Goal: Information Seeking & Learning: Learn about a topic

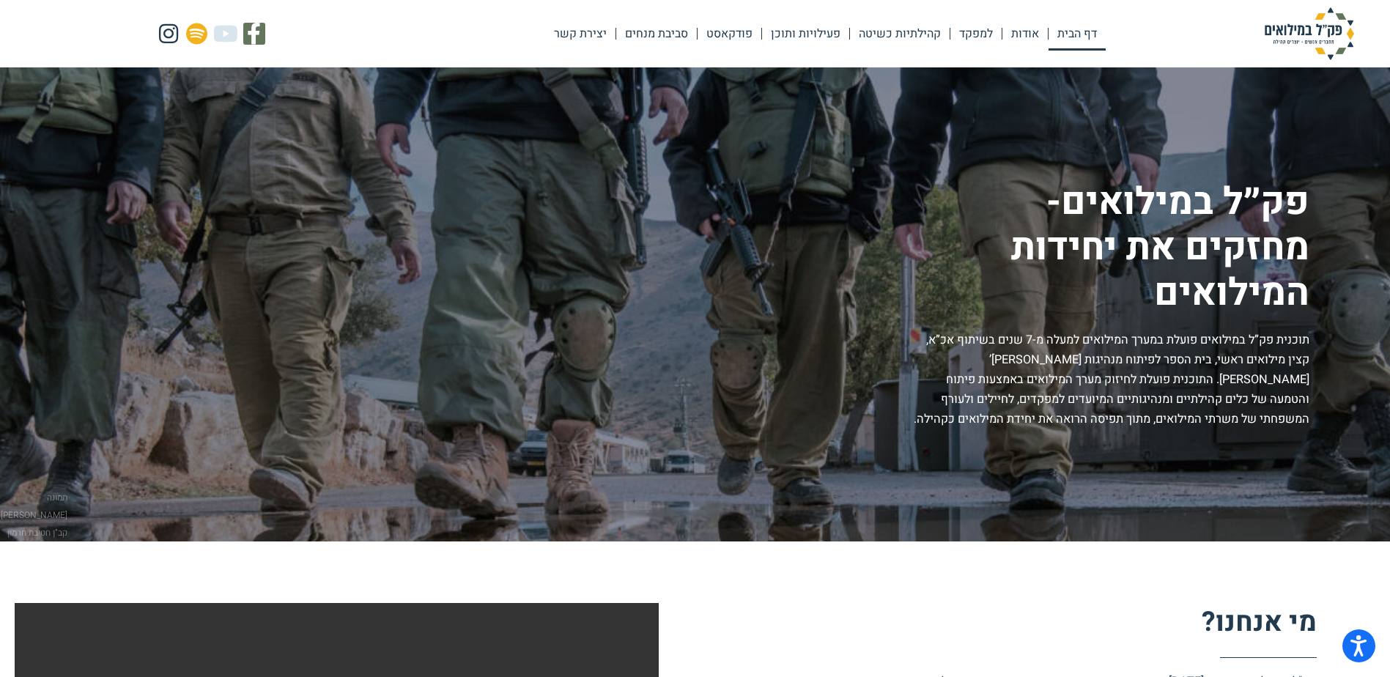
scroll to position [73, 0]
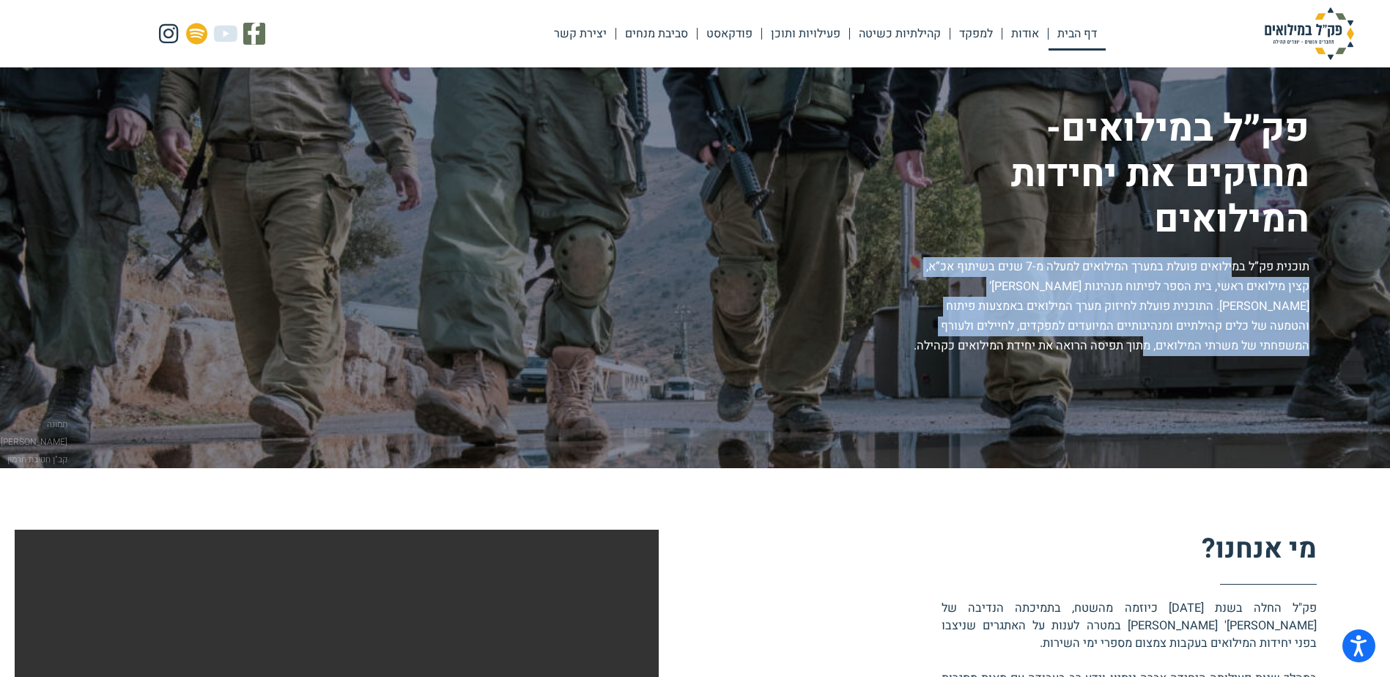
drag, startPoint x: 1231, startPoint y: 268, endPoint x: 1236, endPoint y: 342, distance: 75.0
click at [1236, 342] on p "תוכנית פק”ל במילואים פועלת במערך המילואים למעלה מ-7 שנים בשיתוף אכ”א, קצין מילו…" at bounding box center [1110, 306] width 400 height 99
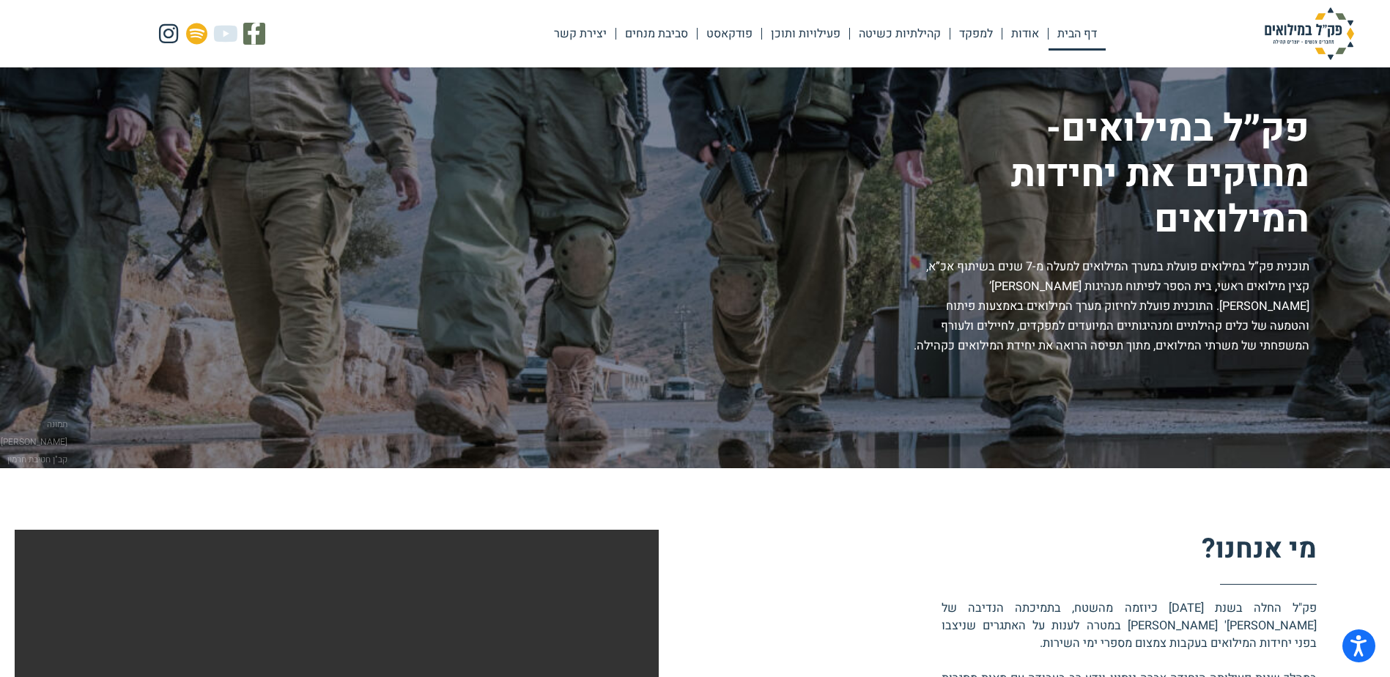
click at [1234, 344] on p "תוכנית פק”ל במילואים פועלת במערך המילואים למעלה מ-7 שנים בשיתוף אכ”א, קצין מילו…" at bounding box center [1110, 306] width 400 height 99
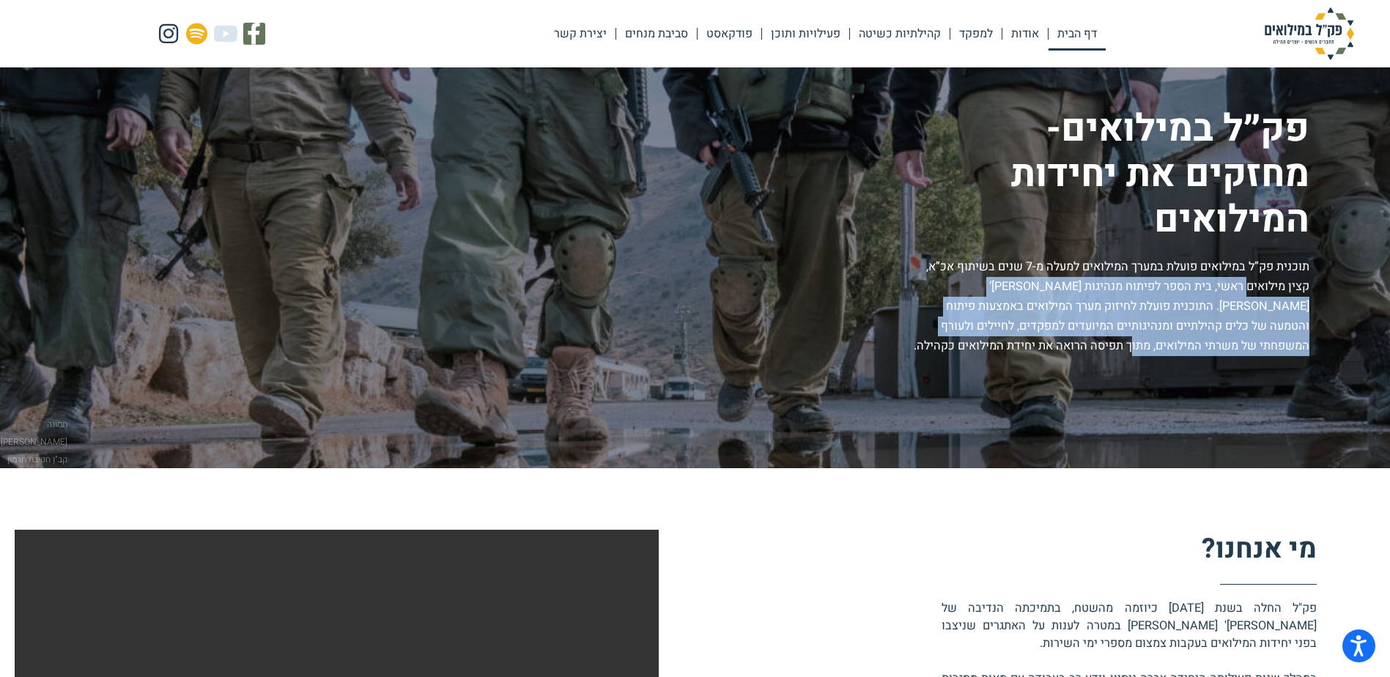
drag, startPoint x: 1230, startPoint y: 344, endPoint x: 1248, endPoint y: 294, distance: 53.1
click at [1248, 294] on p "תוכנית פק”ל במילואים פועלת במערך המילואים למעלה מ-7 שנים בשיתוף אכ”א, קצין מילו…" at bounding box center [1110, 306] width 400 height 99
drag, startPoint x: 1248, startPoint y: 294, endPoint x: 1203, endPoint y: 301, distance: 46.0
click at [1203, 301] on p "תוכנית פק”ל במילואים פועלת במערך המילואים למעלה מ-7 שנים בשיתוף אכ”א, קצין מילו…" at bounding box center [1110, 306] width 400 height 99
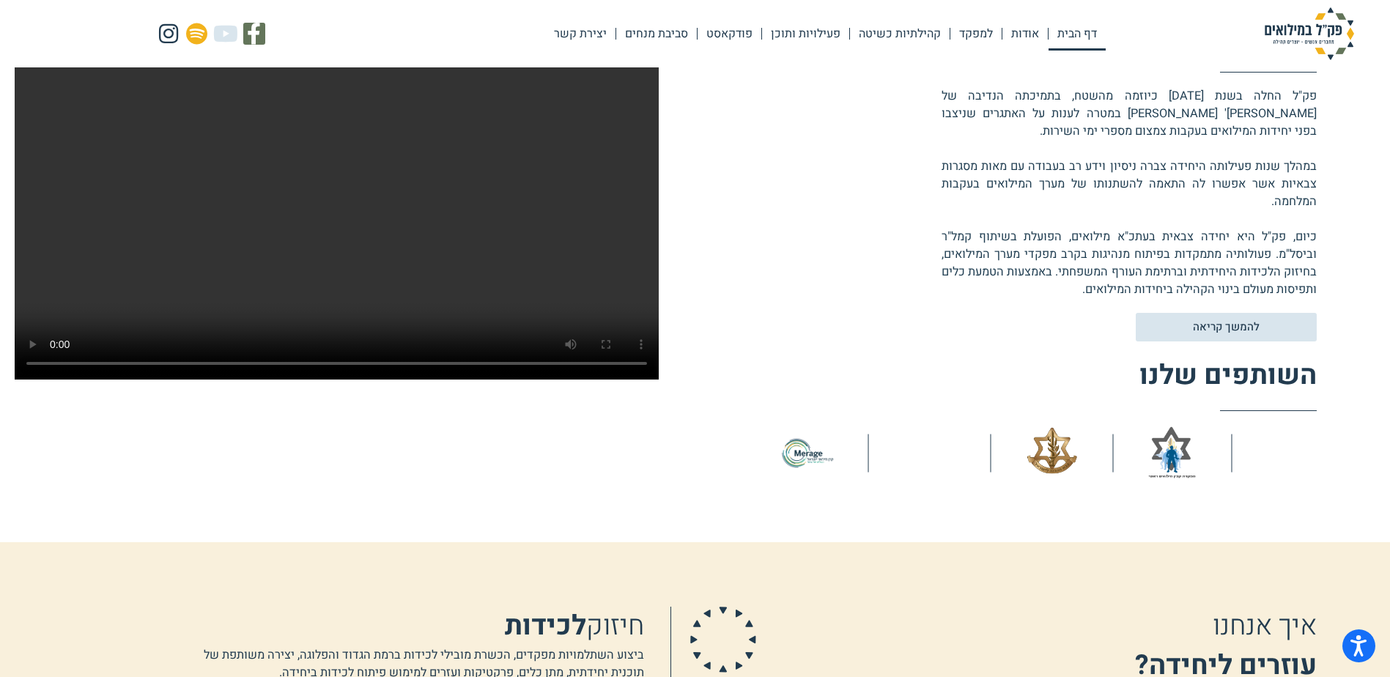
scroll to position [586, 0]
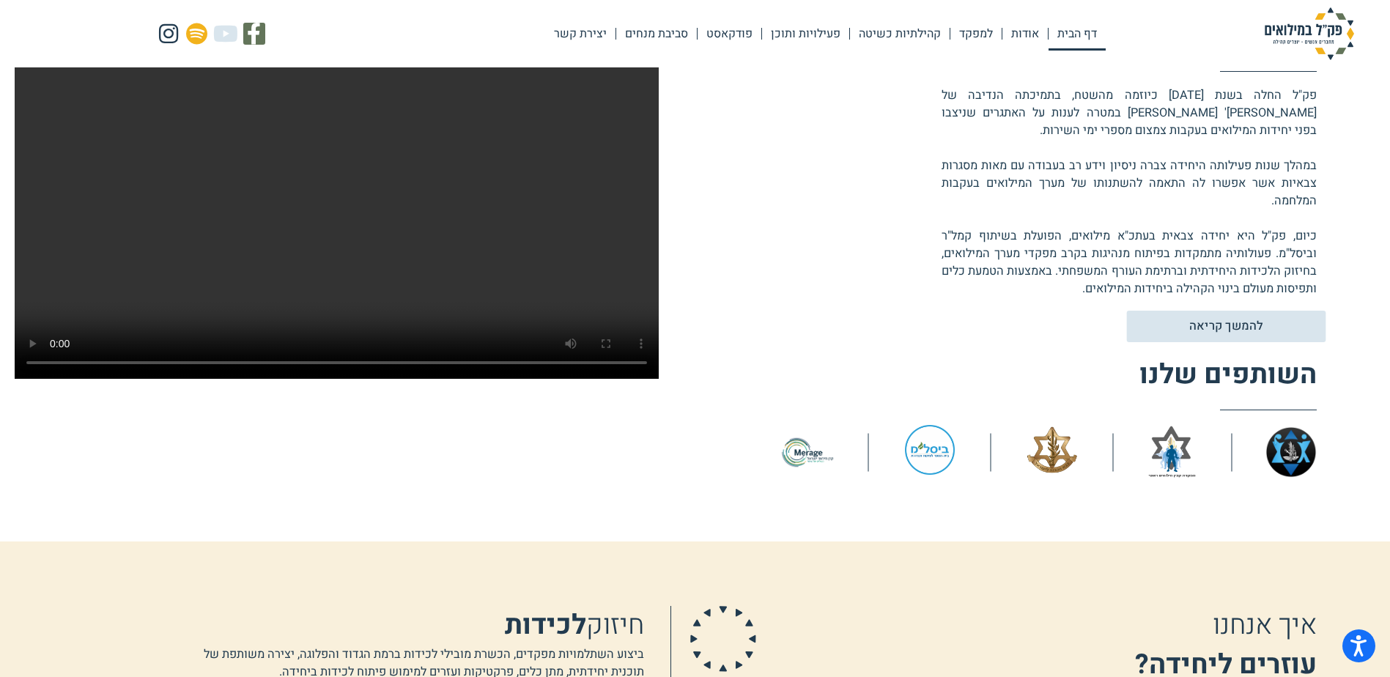
click at [1247, 325] on span "להמשך קריאה" at bounding box center [1226, 326] width 73 height 12
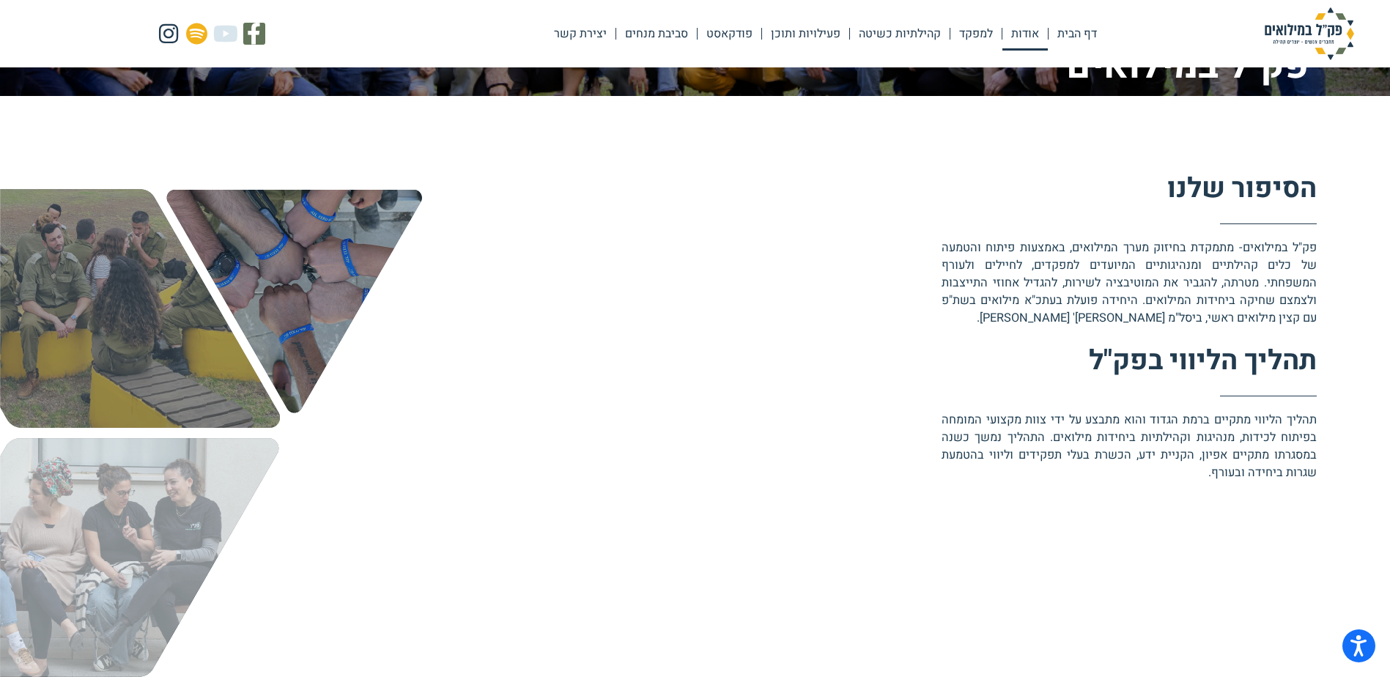
scroll to position [513, 0]
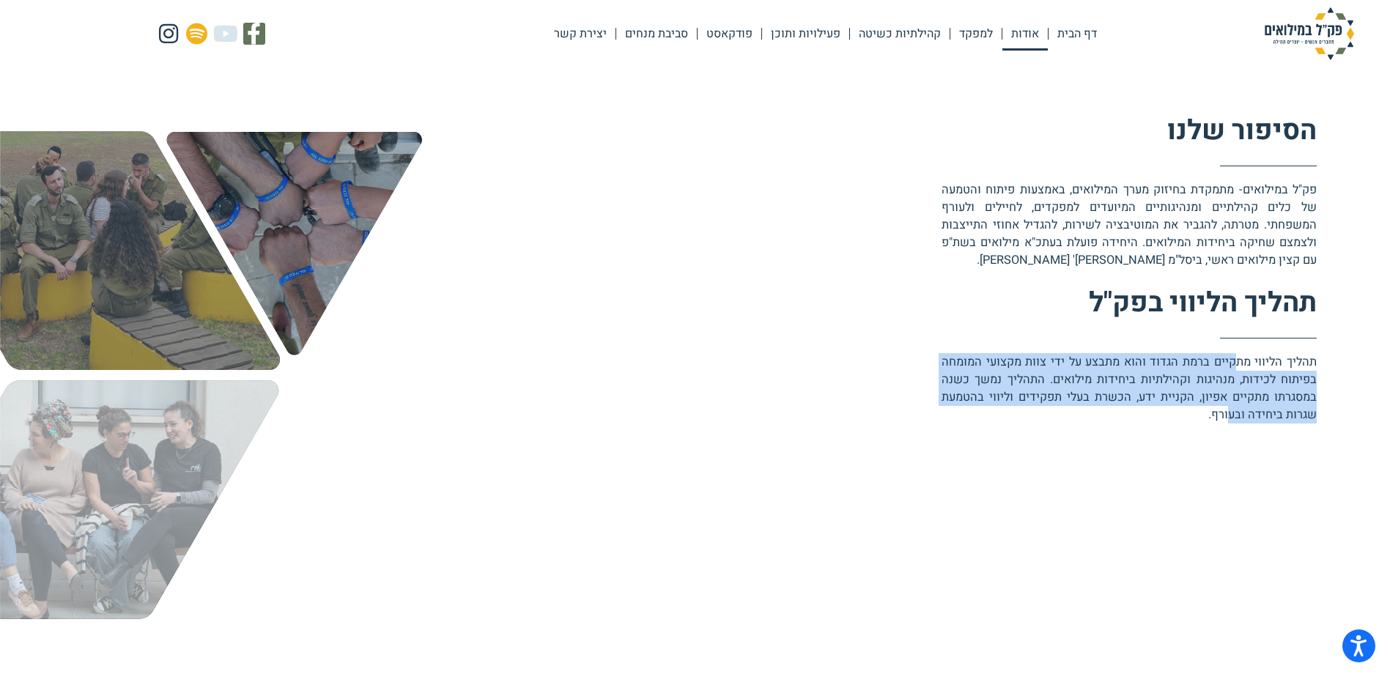
drag, startPoint x: 1238, startPoint y: 361, endPoint x: 1233, endPoint y: 422, distance: 61.0
click at [1233, 422] on p "תהליך הליווי מתקיים ברמת הגדוד והוא מתבצע על ידי צוות מקצועי המומחה בפיתוח לכיד…" at bounding box center [1129, 388] width 375 height 70
drag, startPoint x: 1233, startPoint y: 422, endPoint x: 1247, endPoint y: 420, distance: 14.1
click at [1247, 420] on p "תהליך הליווי מתקיים ברמת הגדוד והוא מתבצע על ידי צוות מקצועי המומחה בפיתוח לכיד…" at bounding box center [1129, 388] width 375 height 70
drag, startPoint x: 1252, startPoint y: 415, endPoint x: 1264, endPoint y: 360, distance: 56.2
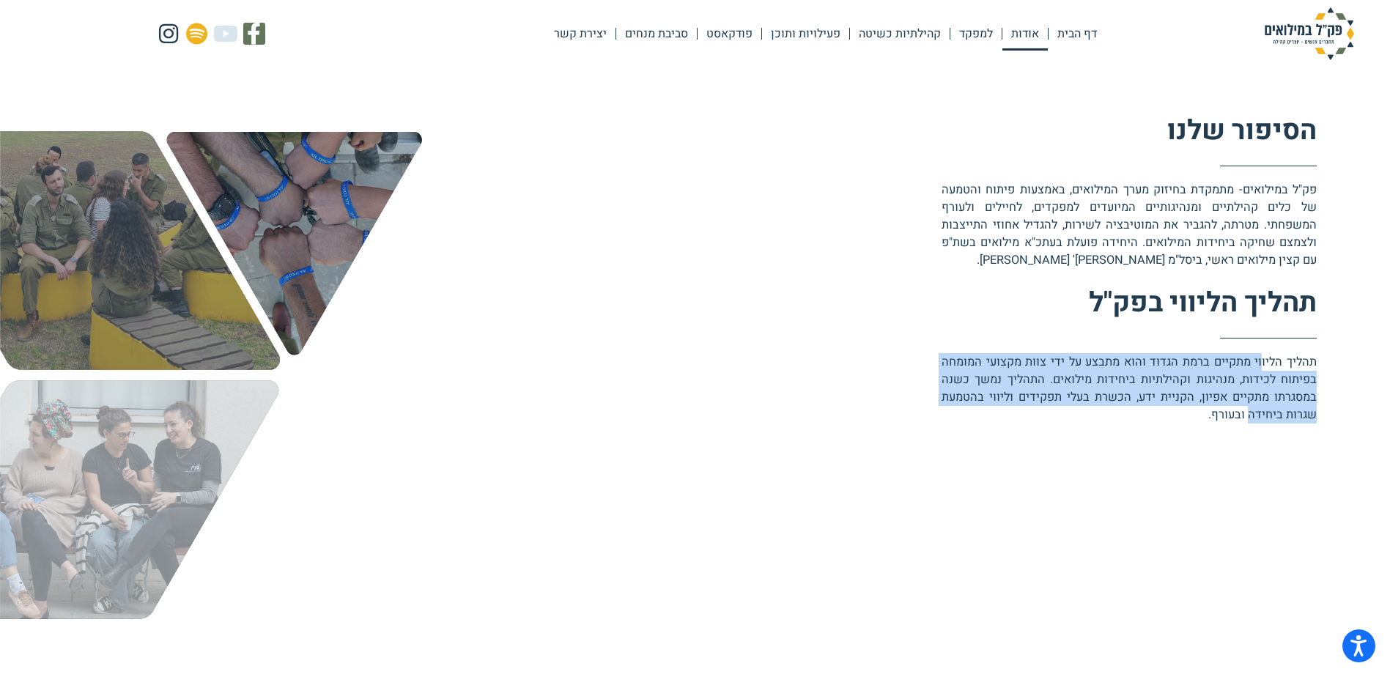
click at [1264, 360] on p "תהליך הליווי מתקיים ברמת הגדוד והוא מתבצע על ידי צוות מקצועי המומחה בפיתוח לכיד…" at bounding box center [1129, 388] width 375 height 70
drag, startPoint x: 1264, startPoint y: 360, endPoint x: 1229, endPoint y: 364, distance: 34.6
click at [1229, 364] on p "תהליך הליווי מתקיים ברמת הגדוד והוא מתבצע על ידי צוות מקצועי המומחה בפיתוח לכיד…" at bounding box center [1129, 388] width 375 height 70
drag, startPoint x: 1253, startPoint y: 357, endPoint x: 1250, endPoint y: 416, distance: 58.7
click at [1250, 416] on p "תהליך הליווי מתקיים ברמת הגדוד והוא מתבצע על ידי צוות מקצועי המומחה בפיתוח לכיד…" at bounding box center [1129, 388] width 375 height 70
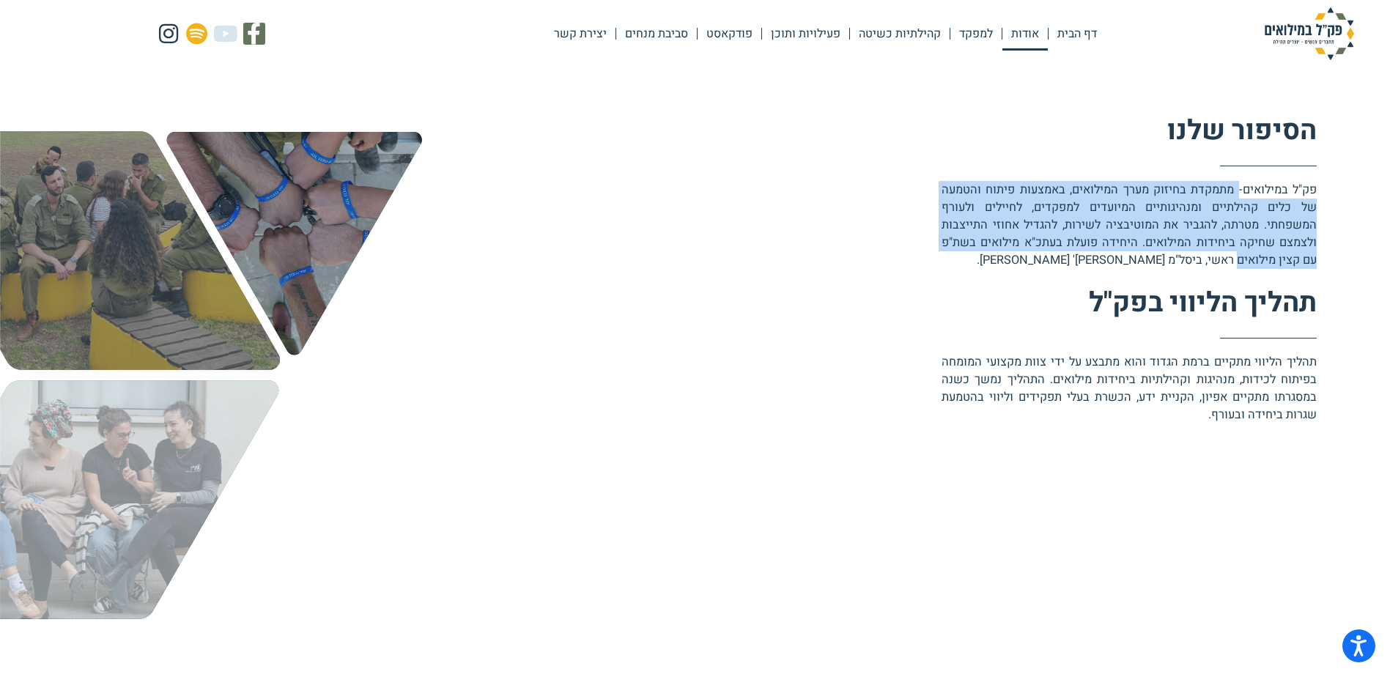
drag, startPoint x: 1250, startPoint y: 416, endPoint x: 1237, endPoint y: 256, distance: 160.3
click at [1237, 256] on p "פק"ל במילואים- מתמקדת בחיזוק מערך המילואים, באמצעות פיתוח והטמעה של כלים ﻿קהילת…" at bounding box center [1129, 225] width 375 height 88
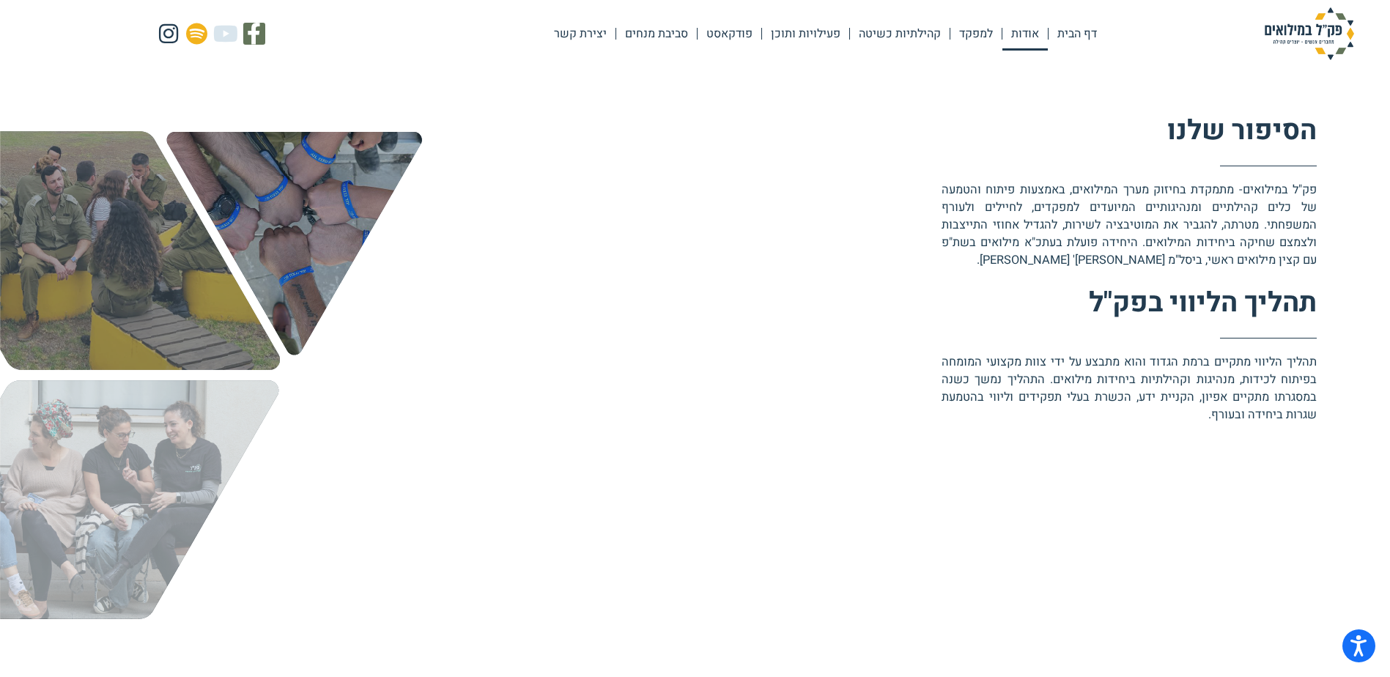
drag, startPoint x: 1237, startPoint y: 256, endPoint x: 1218, endPoint y: 264, distance: 20.7
click at [1218, 264] on p "פק"ל במילואים- מתמקדת בחיזוק מערך המילואים, באמצעות פיתוח והטמעה של כלים ﻿קהילת…" at bounding box center [1129, 225] width 375 height 88
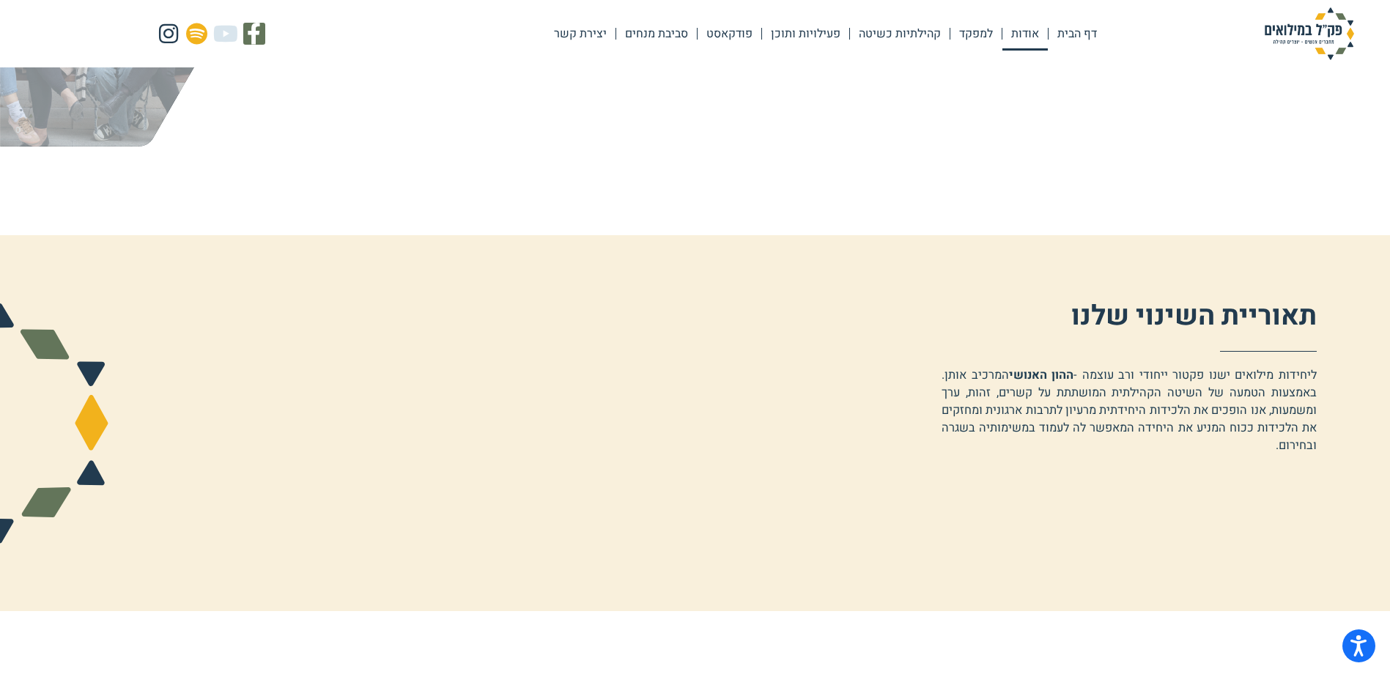
scroll to position [1026, 0]
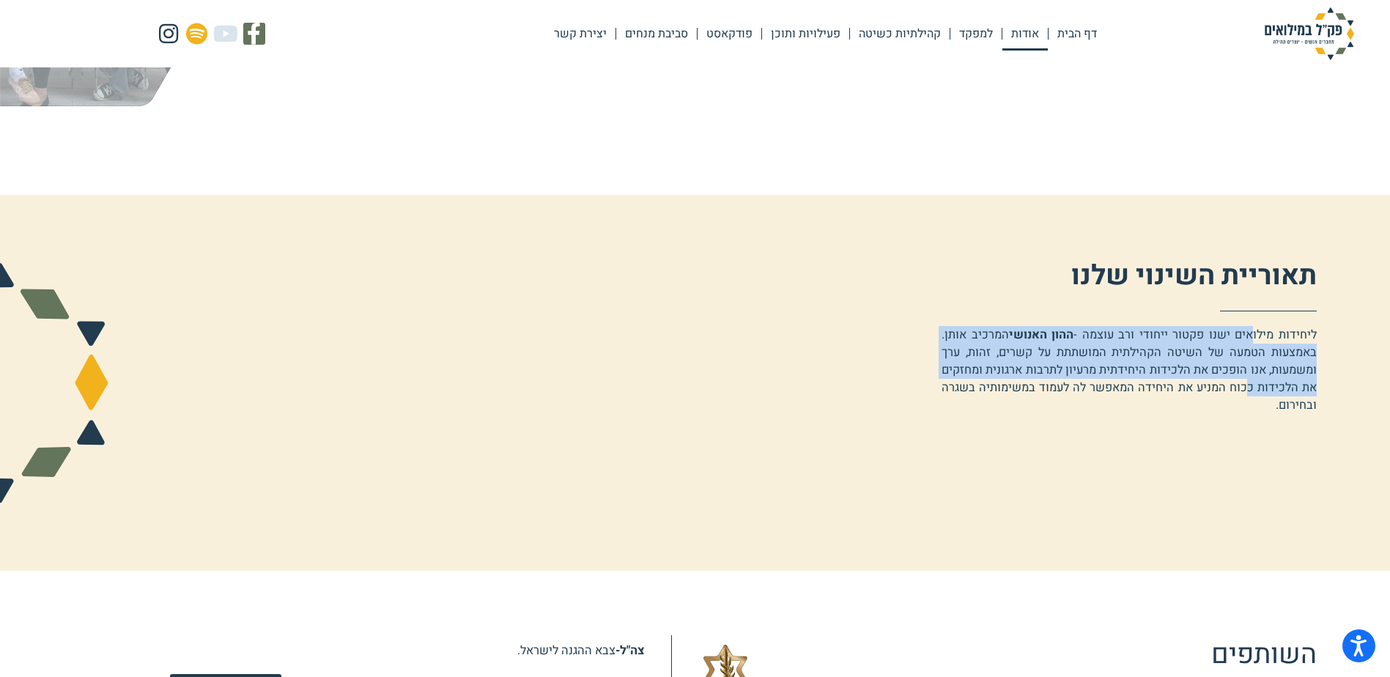
drag, startPoint x: 1254, startPoint y: 342, endPoint x: 1250, endPoint y: 385, distance: 42.7
click at [1250, 385] on span "ליחידות מילואים ישנו פקטור ייחודי ורב עוצמה - ההון האנושי המרכיב אותן. באמצעות …" at bounding box center [1129, 370] width 375 height 88
drag, startPoint x: 1260, startPoint y: 387, endPoint x: 1259, endPoint y: 335, distance: 52.0
click at [1259, 335] on span "ליחידות מילואים ישנו פקטור ייחודי ורב עוצמה - ההון האנושי המרכיב אותן. באמצעות …" at bounding box center [1129, 370] width 375 height 88
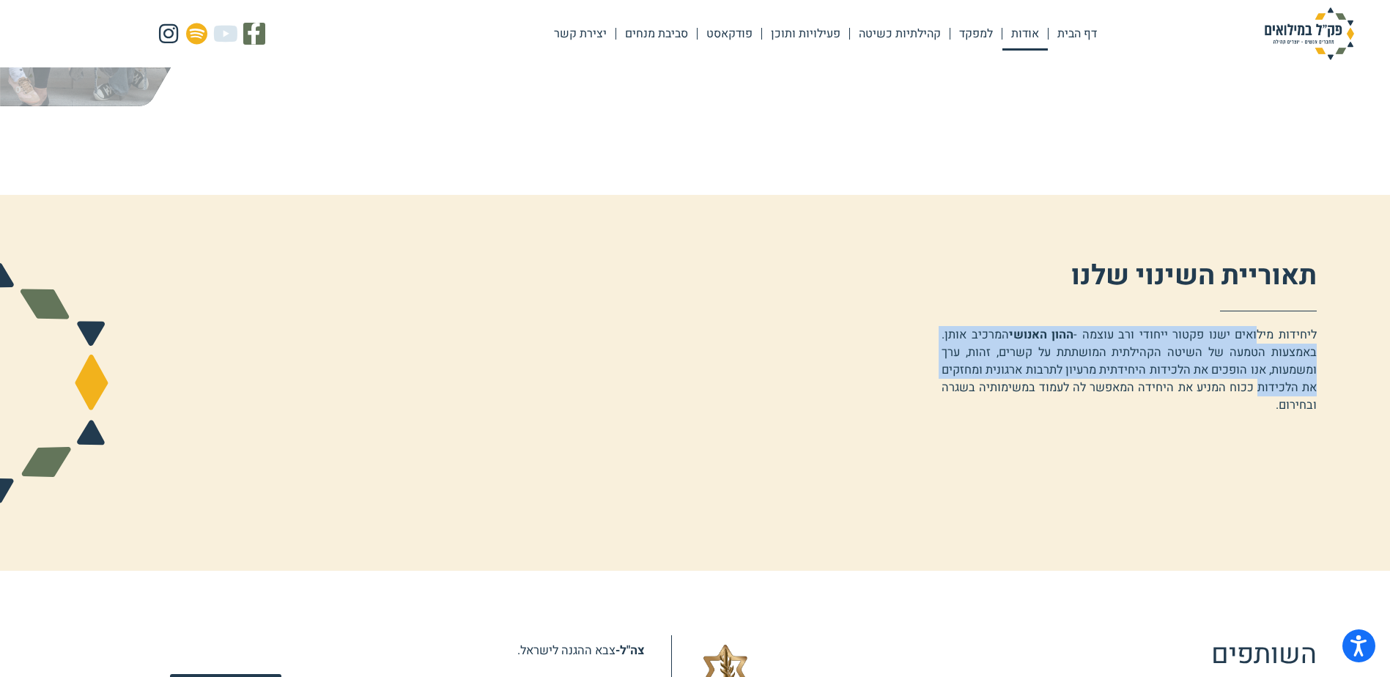
drag, startPoint x: 1259, startPoint y: 335, endPoint x: 1235, endPoint y: 353, distance: 29.9
click at [1235, 353] on span "ליחידות מילואים ישנו פקטור ייחודי ורב עוצמה - ההון האנושי המרכיב אותן. באמצעות …" at bounding box center [1129, 370] width 375 height 88
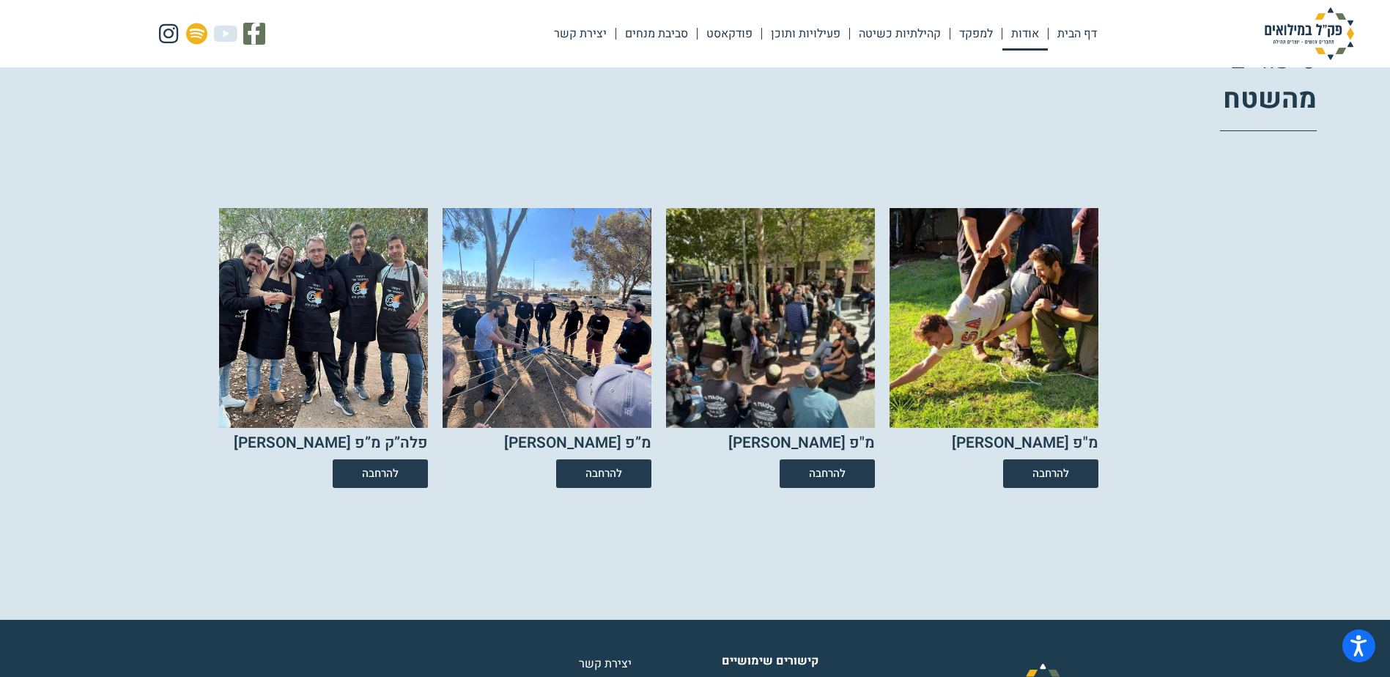
scroll to position [2419, 0]
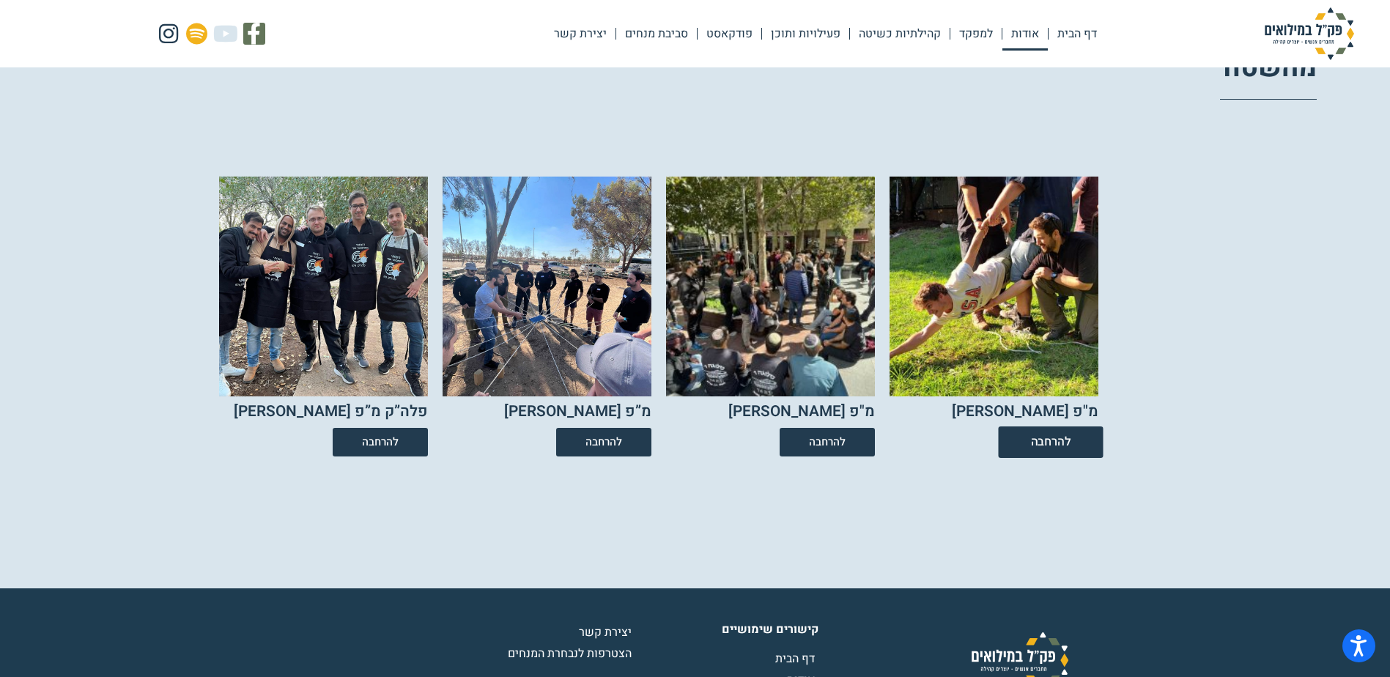
click at [1039, 447] on span "להרחבה" at bounding box center [1050, 443] width 40 height 12
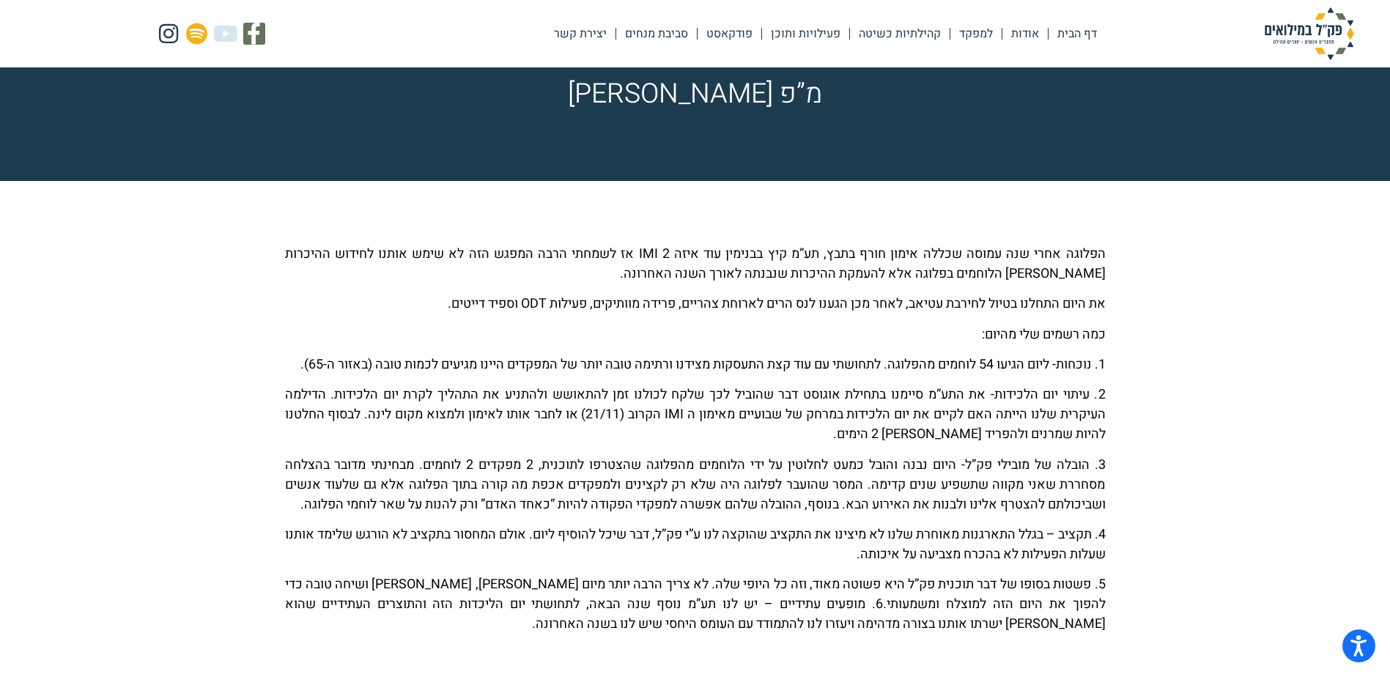
scroll to position [147, 0]
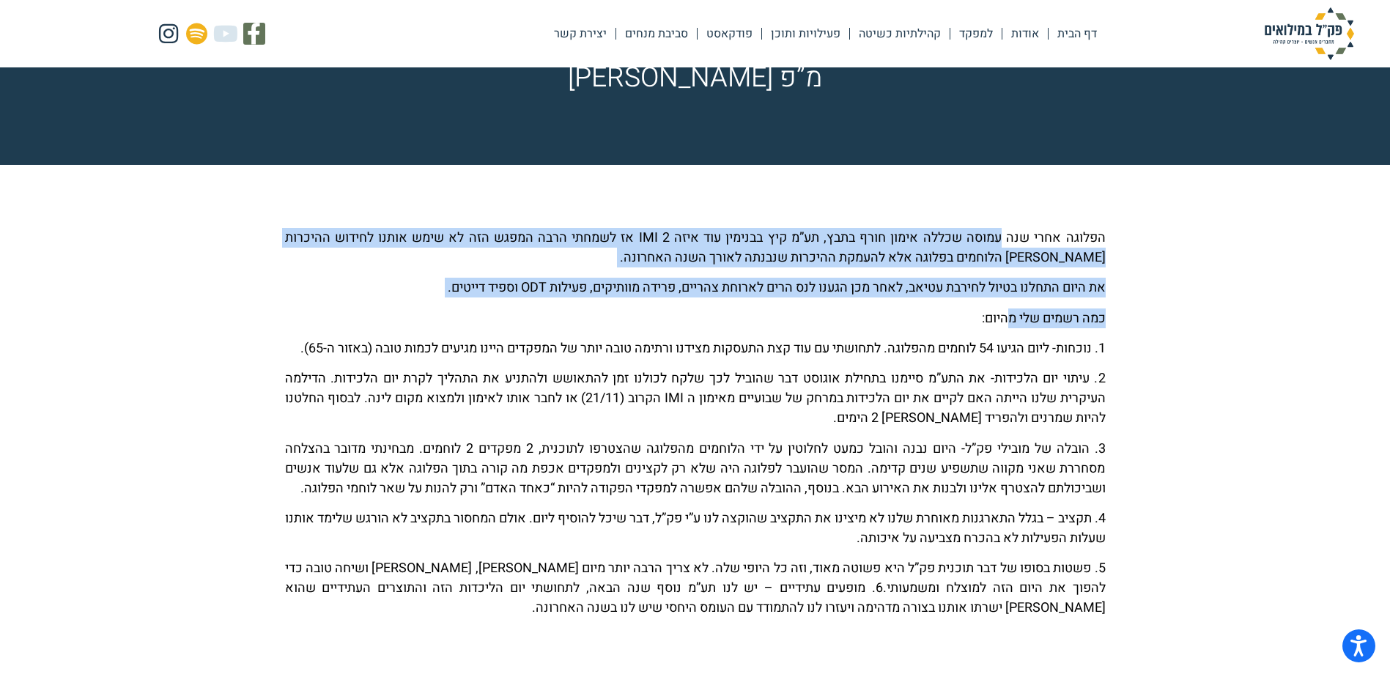
drag, startPoint x: 1004, startPoint y: 244, endPoint x: 1006, endPoint y: 321, distance: 77.0
click at [1006, 321] on div "הפלוגה אחרי שנה עמוסה שכללה אימון חורף בתבץ, תע”מ קיץ בבנימין עוד איזה 2 IMI אז…" at bounding box center [695, 423] width 821 height 391
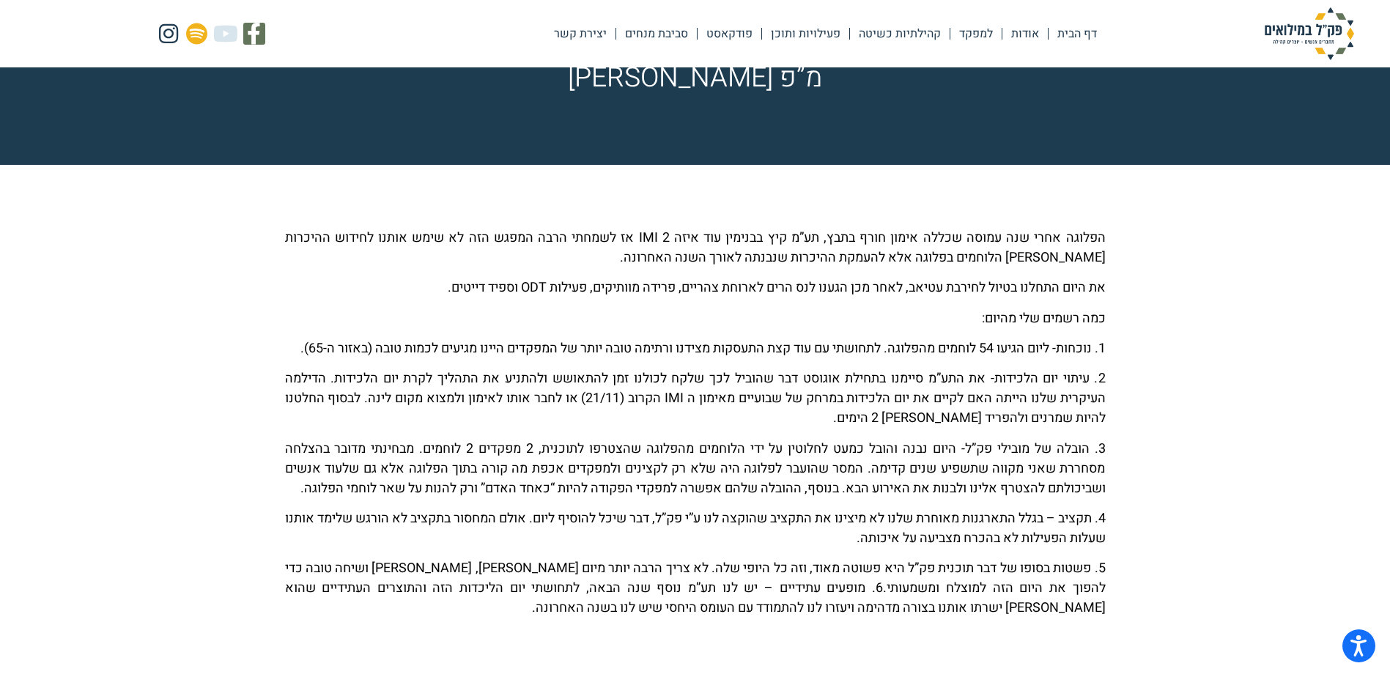
drag, startPoint x: 1006, startPoint y: 321, endPoint x: 1006, endPoint y: 347, distance: 25.7
click at [1006, 347] on p "1. נוכחות- ליום הגיעו 54 לוחמים מהפלוגה. לתחושתי עם עוד קצת התעסקות מצידנו ורתי…" at bounding box center [695, 349] width 821 height 20
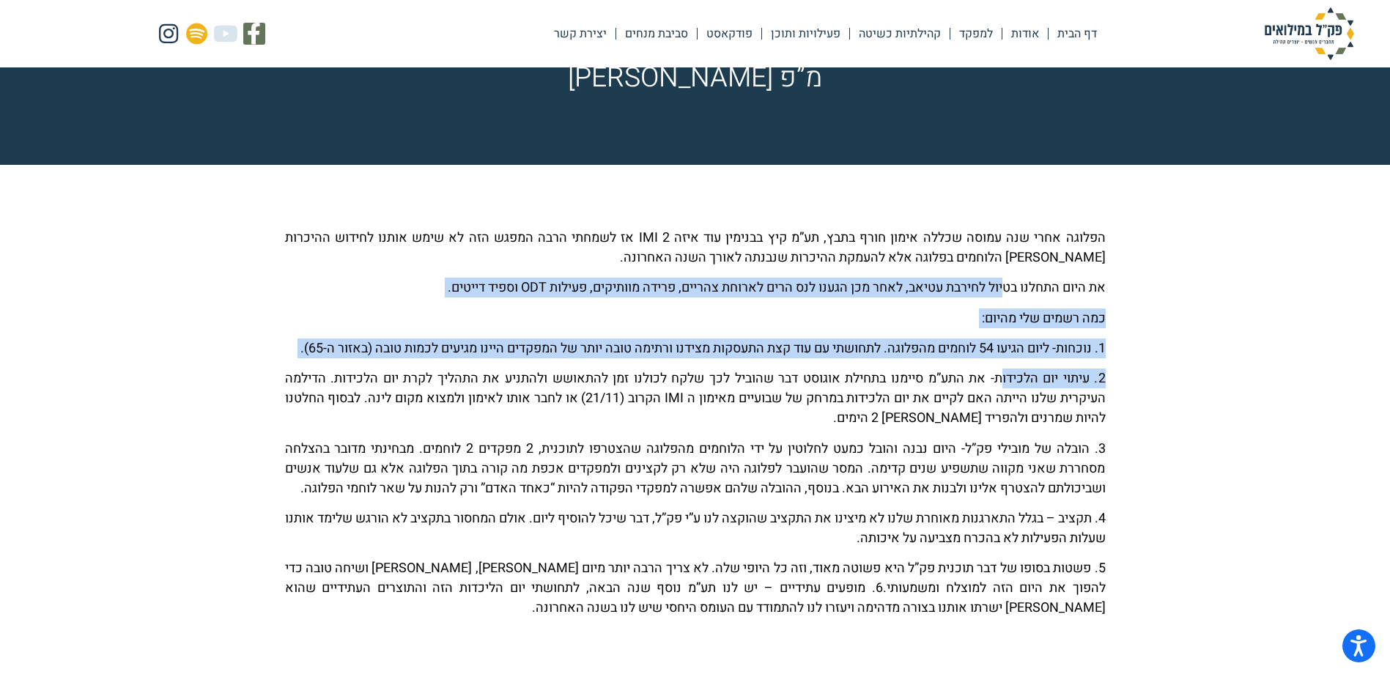
drag, startPoint x: 1002, startPoint y: 368, endPoint x: 1002, endPoint y: 395, distance: 27.1
click at [1002, 395] on div "הפלוגה אחרי שנה עמוסה שכללה אימון חורף בתבץ, תע”מ קיץ בבנימין עוד איזה 2 IMI אז…" at bounding box center [695, 423] width 821 height 391
click at [1002, 395] on p "2. עיתוי יום הלכידות- את התע”מ סיימנו בתחילת אוגוסט דבר שהוביל לכך שלקח לכולנו …" at bounding box center [695, 398] width 821 height 59
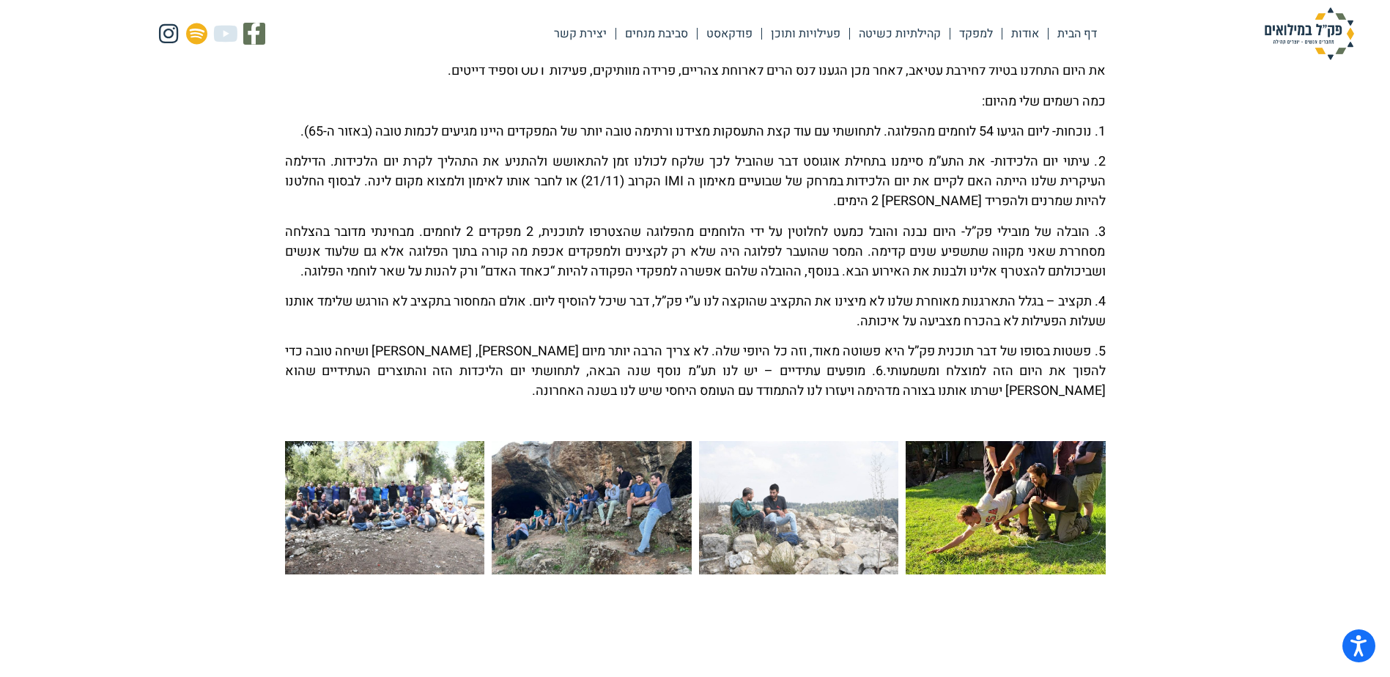
scroll to position [366, 0]
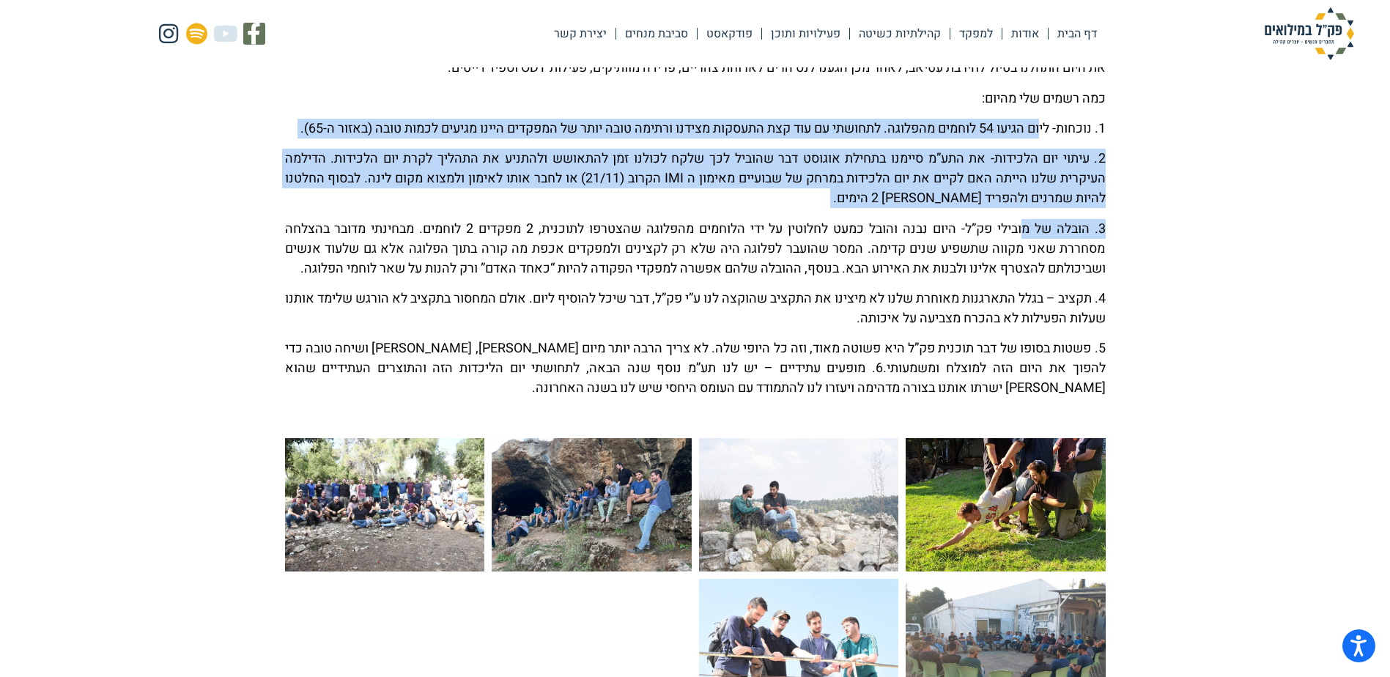
drag, startPoint x: 1036, startPoint y: 132, endPoint x: 1026, endPoint y: 240, distance: 108.2
click at [1026, 240] on div "הפלוגה אחרי שנה עמוסה שכללה אימון חורף בתבץ, תע”מ קיץ בבנימין עוד איזה 2 IMI אז…" at bounding box center [695, 203] width 821 height 391
click at [1026, 240] on p "3. הובלה של מובילי פק”ל- היום נבנה והובל כמעט לחלוטין על ידי הלוחמים מהפלוגה שה…" at bounding box center [695, 248] width 821 height 59
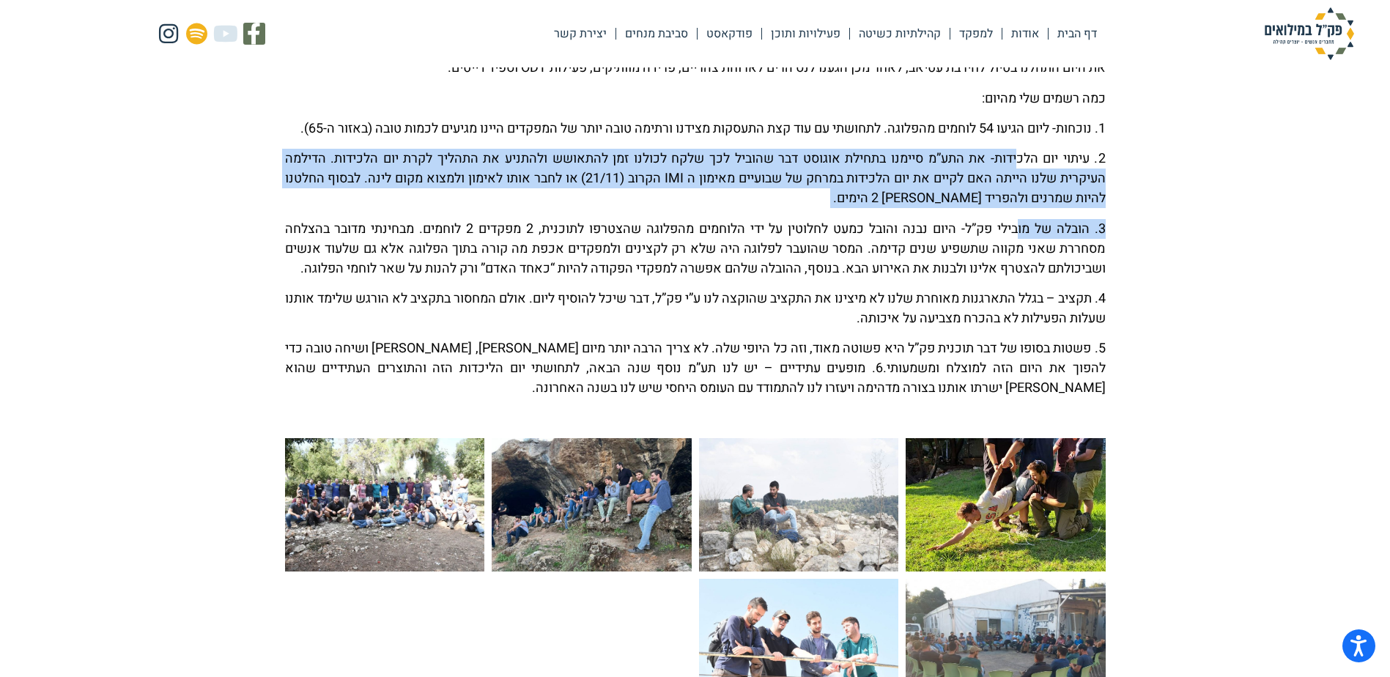
drag, startPoint x: 1017, startPoint y: 246, endPoint x: 1017, endPoint y: 177, distance: 68.9
click at [1017, 177] on div "הפלוגה אחרי שנה עמוסה שכללה אימון חורף בתבץ, תע”מ קיץ בבנימין עוד איזה 2 IMI אז…" at bounding box center [695, 203] width 821 height 391
click at [1017, 177] on p "2. עיתוי יום הלכידות- את התע”מ סיימנו בתחילת אוגוסט דבר שהוביל לכך שלקח לכולנו …" at bounding box center [695, 178] width 821 height 59
drag, startPoint x: 1022, startPoint y: 180, endPoint x: 1022, endPoint y: 238, distance: 58.6
click at [1022, 238] on div "הפלוגה אחרי שנה עמוסה שכללה אימון חורף בתבץ, תע”מ קיץ בבנימין עוד איזה 2 IMI אז…" at bounding box center [695, 203] width 821 height 391
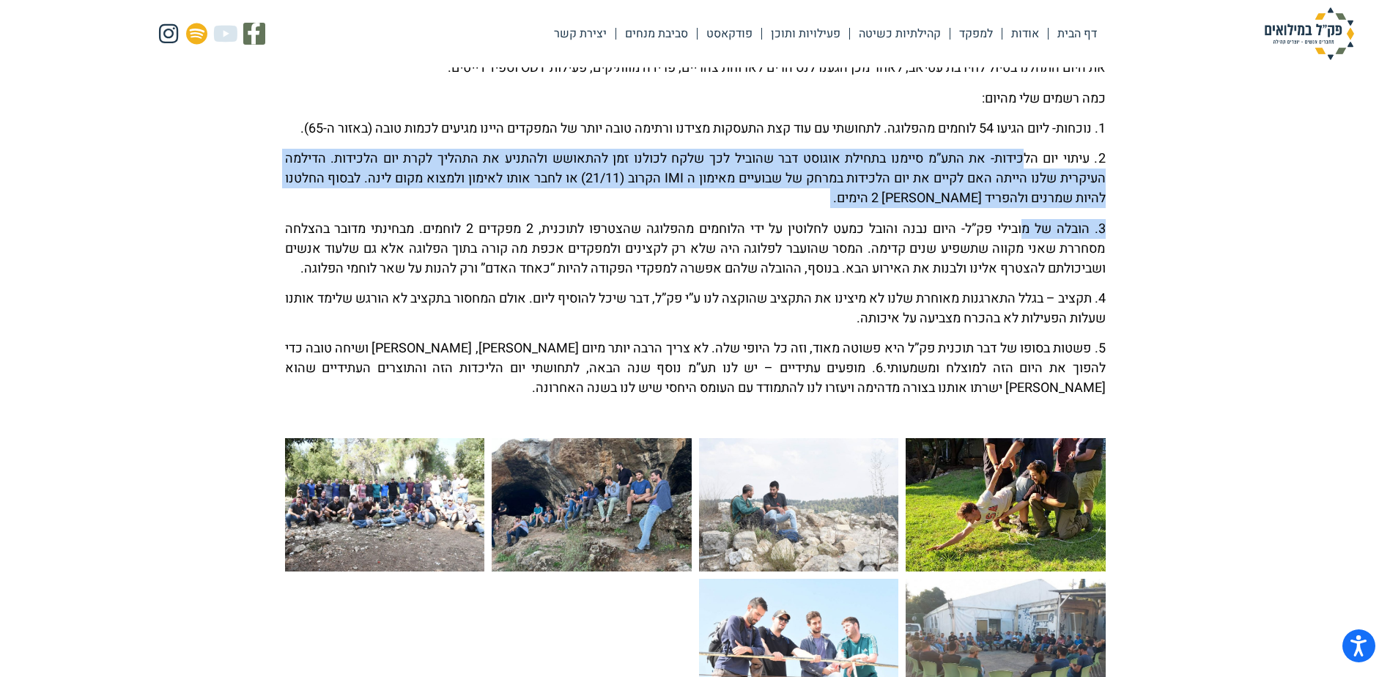
drag, startPoint x: 1022, startPoint y: 238, endPoint x: 1023, endPoint y: 247, distance: 8.9
click at [1023, 247] on p "3. הובלה של מובילי פק”ל- היום נבנה והובל כמעט לחלוטין על ידי הלוחמים מהפלוגה שה…" at bounding box center [695, 248] width 821 height 59
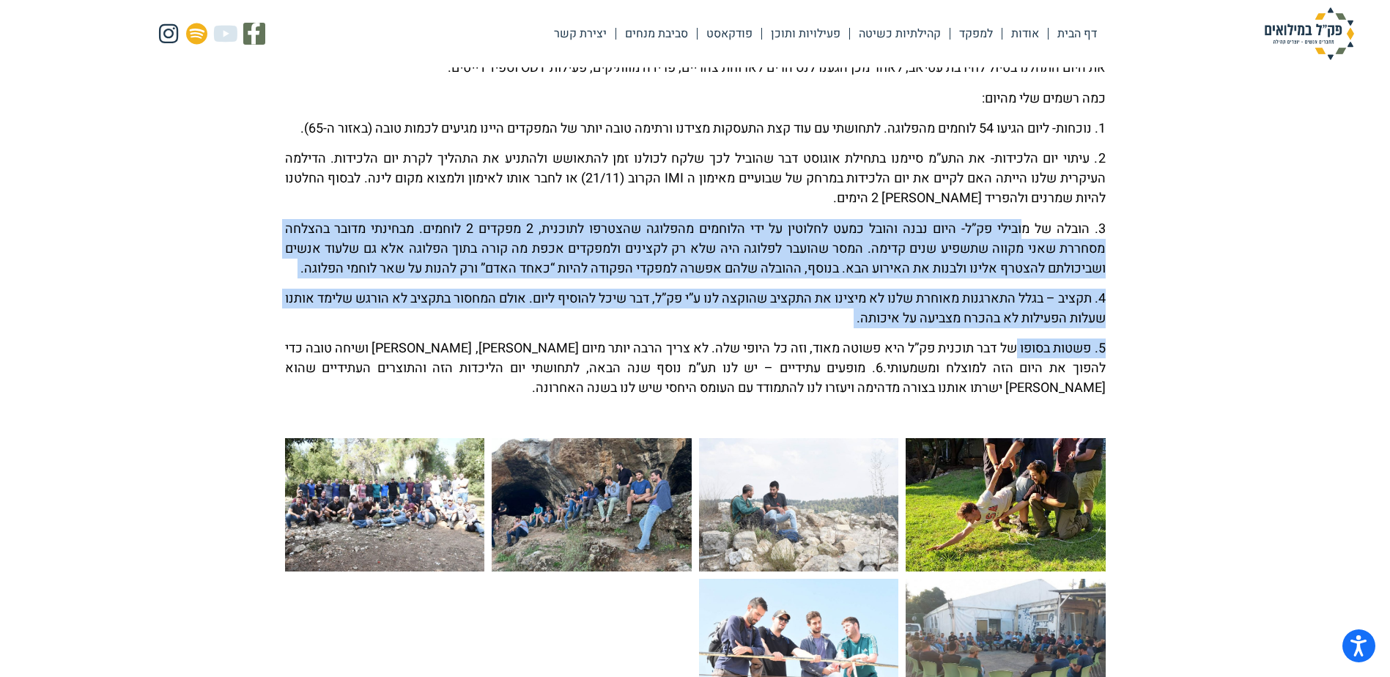
drag, startPoint x: 1022, startPoint y: 244, endPoint x: 1006, endPoint y: 349, distance: 106.2
click at [1006, 349] on div "הפלוגה אחרי שנה עמוסה שכללה אימון חורף בתבץ, תע”מ קיץ בבנימין עוד איזה 2 IMI אז…" at bounding box center [695, 203] width 821 height 391
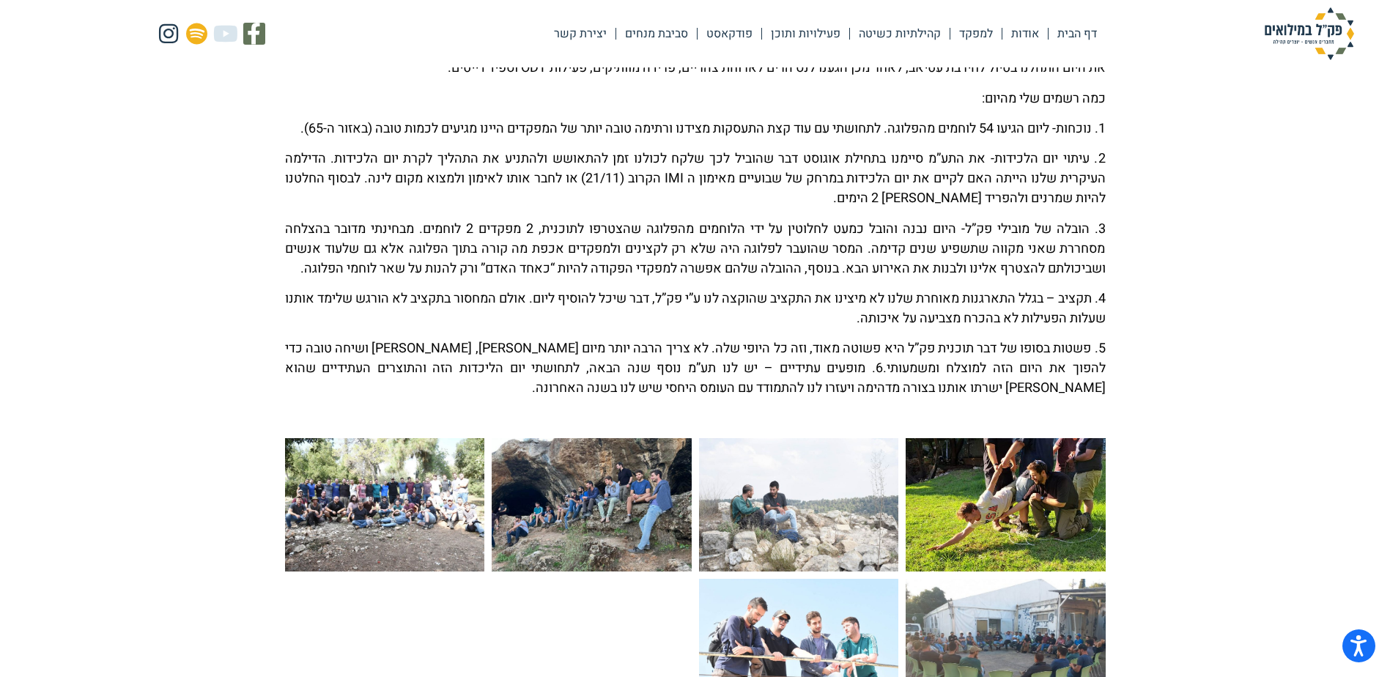
drag, startPoint x: 1006, startPoint y: 349, endPoint x: 999, endPoint y: 355, distance: 9.3
click at [999, 355] on div "הפלוגה אחרי שנה עמוסה שכללה אימון חורף בתבץ, תע”מ קיץ בבנימין עוד איזה 2 IMI אז…" at bounding box center [695, 203] width 821 height 391
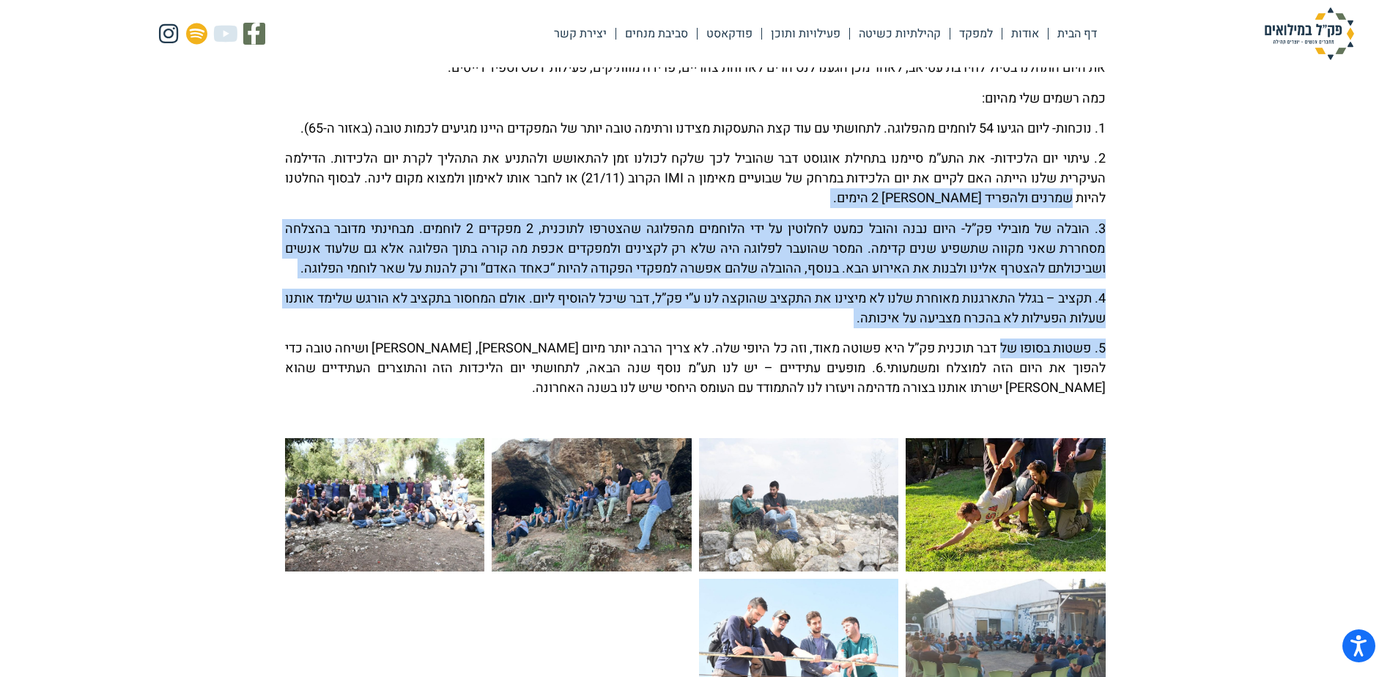
drag, startPoint x: 998, startPoint y: 345, endPoint x: 1007, endPoint y: 215, distance: 130.8
click at [1007, 215] on div "הפלוגה אחרי שנה עמוסה שכללה אימון חורף בתבץ, תע”מ קיץ בבנימין עוד איזה 2 IMI אז…" at bounding box center [695, 203] width 821 height 391
drag, startPoint x: 1007, startPoint y: 215, endPoint x: 984, endPoint y: 259, distance: 49.5
click at [984, 259] on p "3. הובלה של מובילי פק”ל- היום נבנה והובל כמעט לחלוטין על ידי הלוחמים מהפלוגה שה…" at bounding box center [695, 248] width 821 height 59
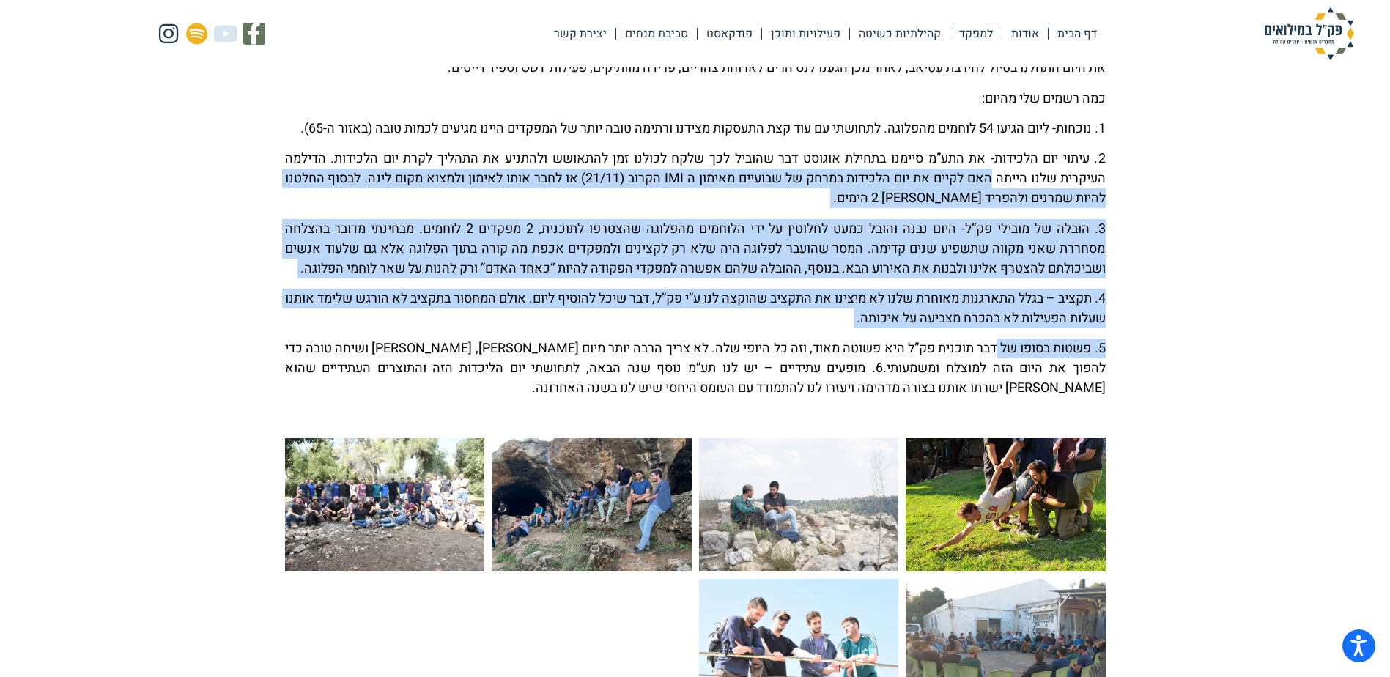
drag, startPoint x: 985, startPoint y: 193, endPoint x: 989, endPoint y: 360, distance: 167.1
click at [989, 360] on div "הפלוגה אחרי שנה עמוסה שכללה אימון חורף בתבץ, תע”מ קיץ בבנימין עוד איזה 2 IMI אז…" at bounding box center [695, 203] width 821 height 391
click at [989, 360] on p "5. פשטות בסופו של דבר תוכנית פק”ל היא פשוטה מאוד, וזה כל היופי שלה. לא צריך הרב…" at bounding box center [695, 368] width 821 height 59
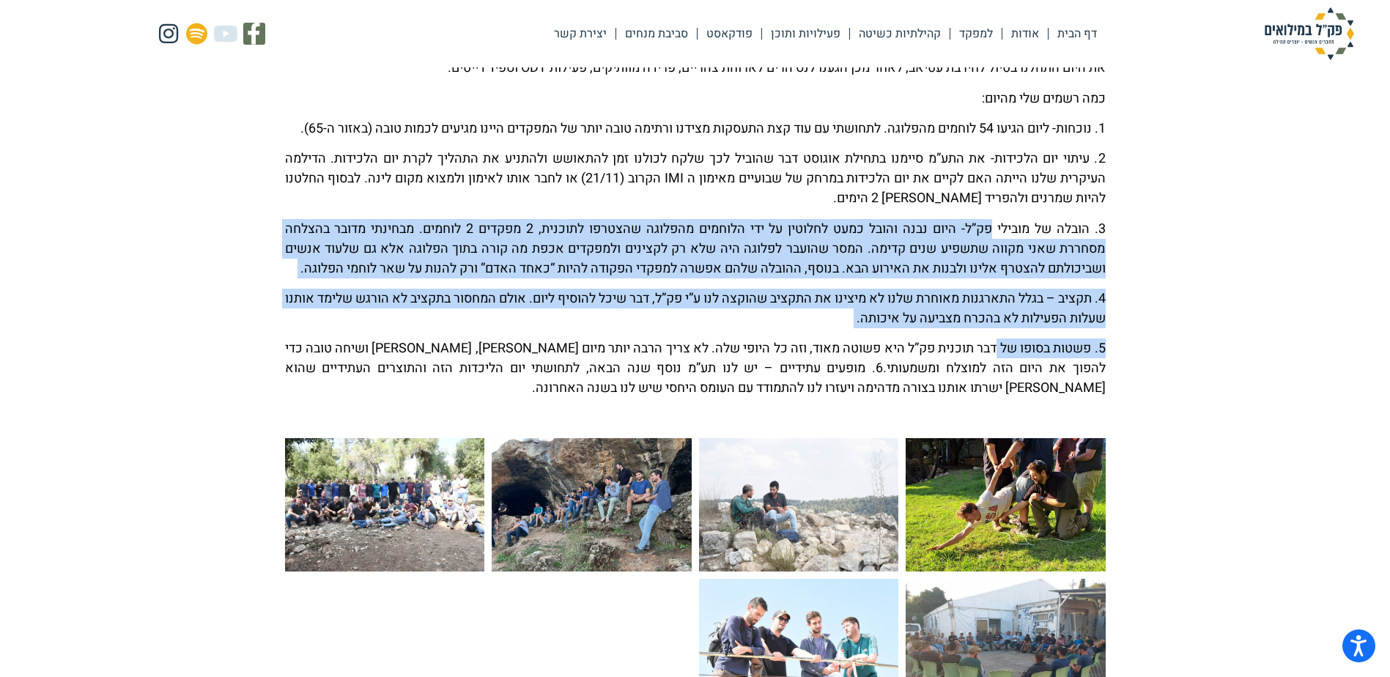
drag, startPoint x: 990, startPoint y: 358, endPoint x: 990, endPoint y: 250, distance: 107.7
click at [990, 250] on div "הפלוגה אחרי שנה עמוסה שכללה אימון חורף בתבץ, תע”מ קיץ בבנימין עוד איזה 2 IMI אז…" at bounding box center [695, 203] width 821 height 391
drag, startPoint x: 990, startPoint y: 250, endPoint x: 976, endPoint y: 285, distance: 37.8
click at [976, 279] on p "3. הובלה של מובילי פק”ל- היום נבנה והובל כמעט לחלוטין על ידי הלוחמים מהפלוגה שה…" at bounding box center [695, 248] width 821 height 59
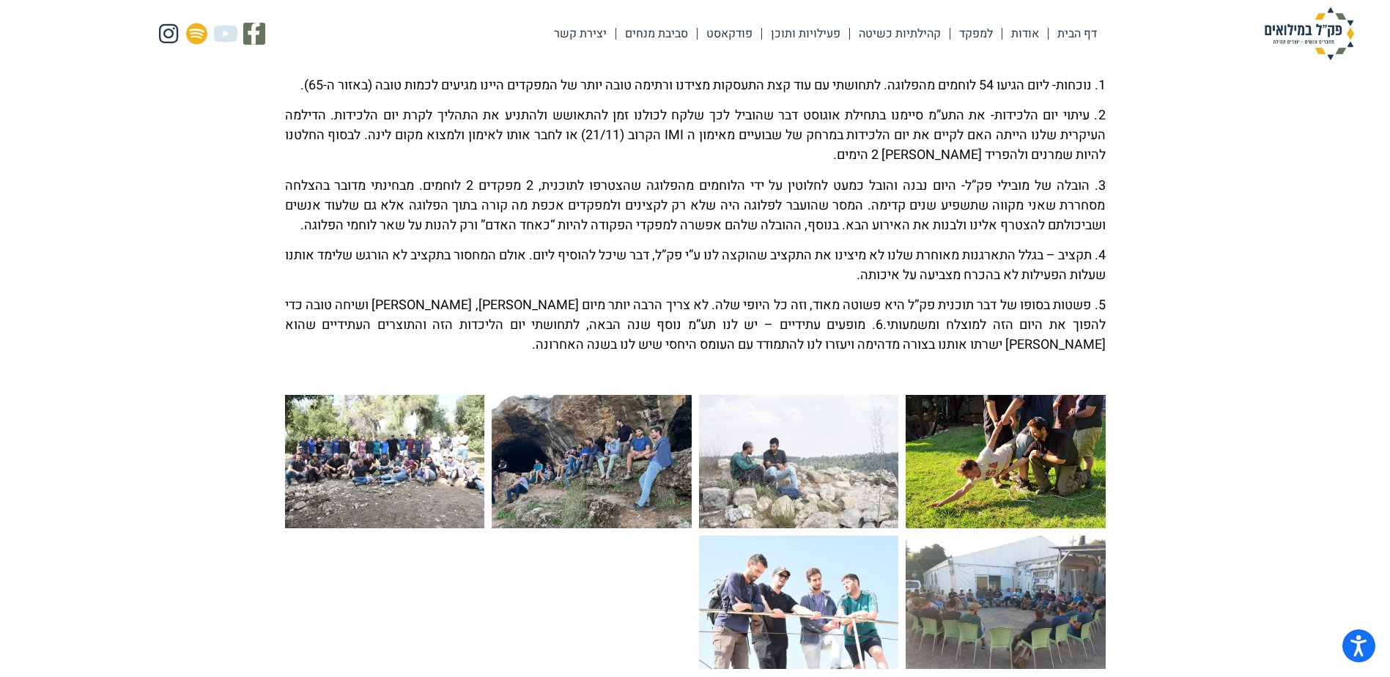
scroll to position [440, 0]
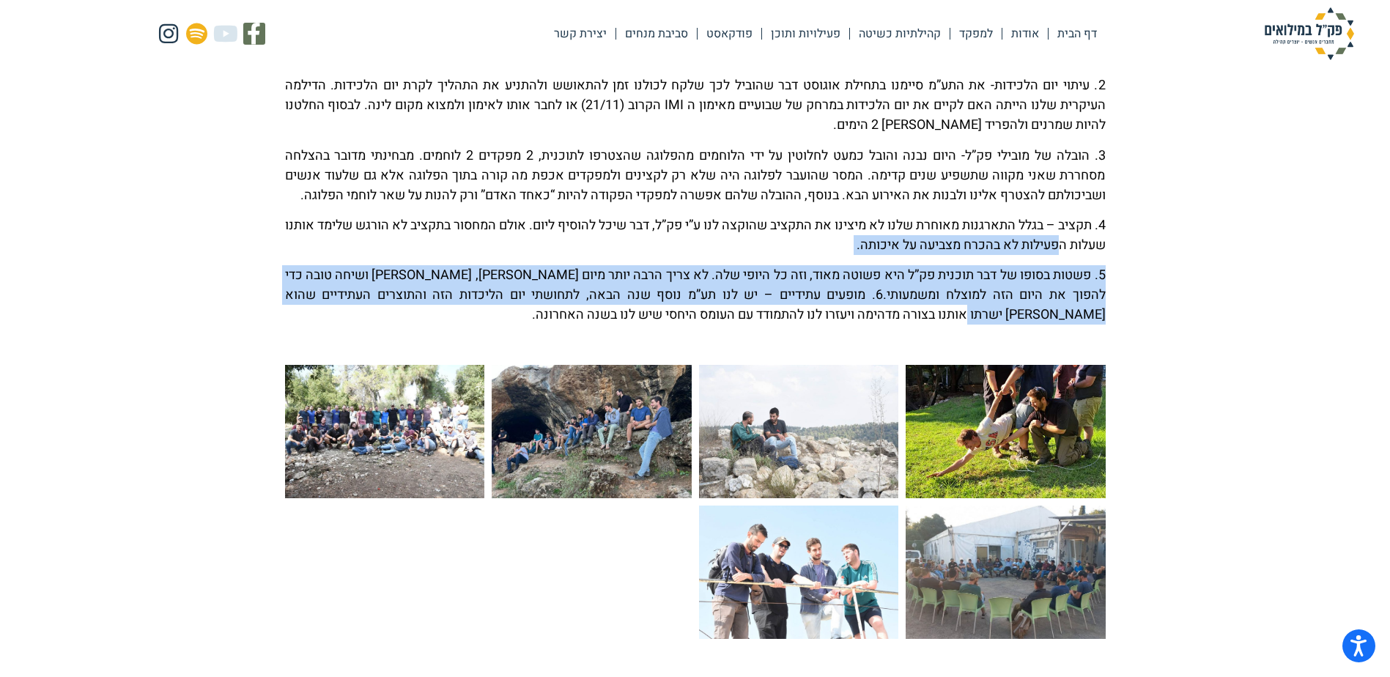
drag, startPoint x: 1022, startPoint y: 265, endPoint x: 1015, endPoint y: 333, distance: 69.2
click at [1015, 325] on div "הפלוגה אחרי שנה עמוסה שכללה אימון חורף בתבץ, תע”מ קיץ בבנימין עוד איזה 2 IMI אז…" at bounding box center [695, 130] width 821 height 391
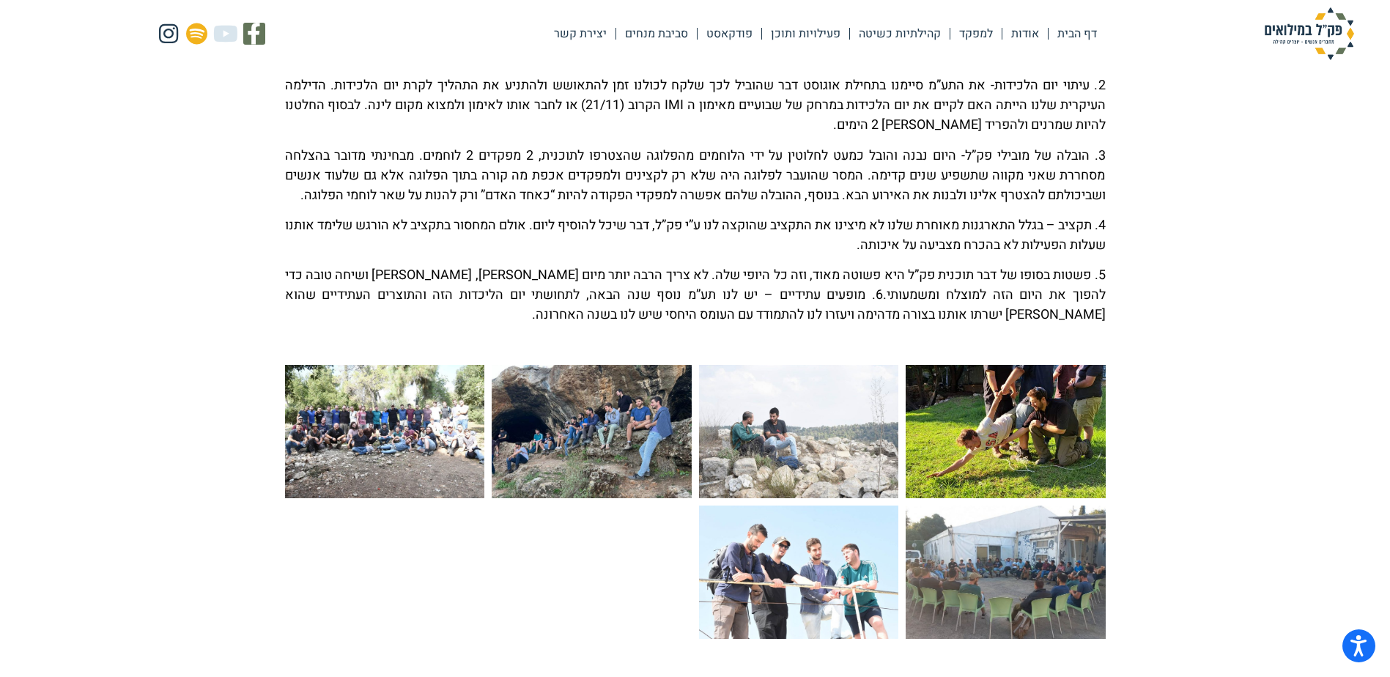
drag, startPoint x: 1015, startPoint y: 333, endPoint x: 955, endPoint y: 333, distance: 60.1
click at [955, 325] on p "5. פשטות בסופו של דבר תוכנית פק”ל היא פשוטה מאוד, וזה כל היופי שלה. לא צריך הרב…" at bounding box center [695, 294] width 821 height 59
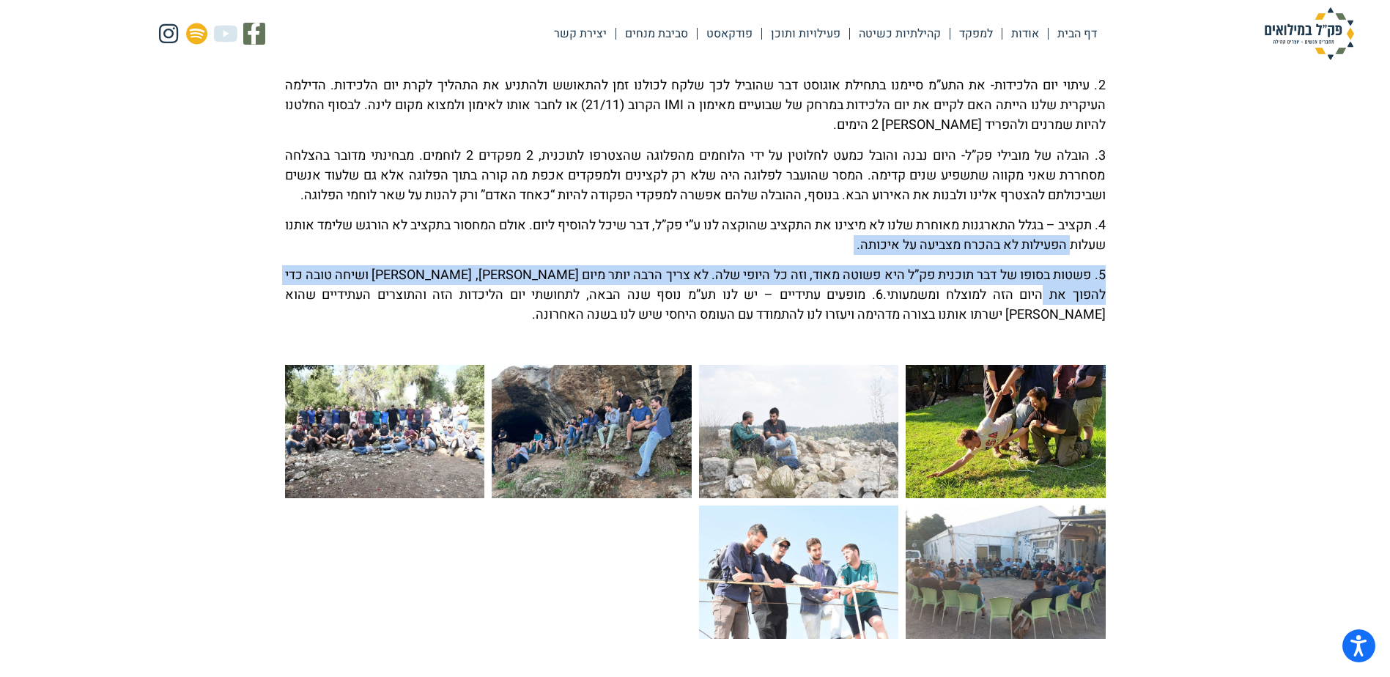
drag, startPoint x: 1041, startPoint y: 322, endPoint x: 1036, endPoint y: 264, distance: 58.9
click at [1036, 264] on div "הפלוגה אחרי שנה עמוסה שכללה אימון חורף בתבץ, תע”מ קיץ בבנימין עוד איזה 2 IMI אז…" at bounding box center [695, 130] width 821 height 391
click at [1036, 255] on p "4. תקציב – בגלל התארגנות מאוחרת שלנו לא מיצינו את התקציב שהוקצה לנו ע”י פק”ל, ד…" at bounding box center [695, 235] width 821 height 40
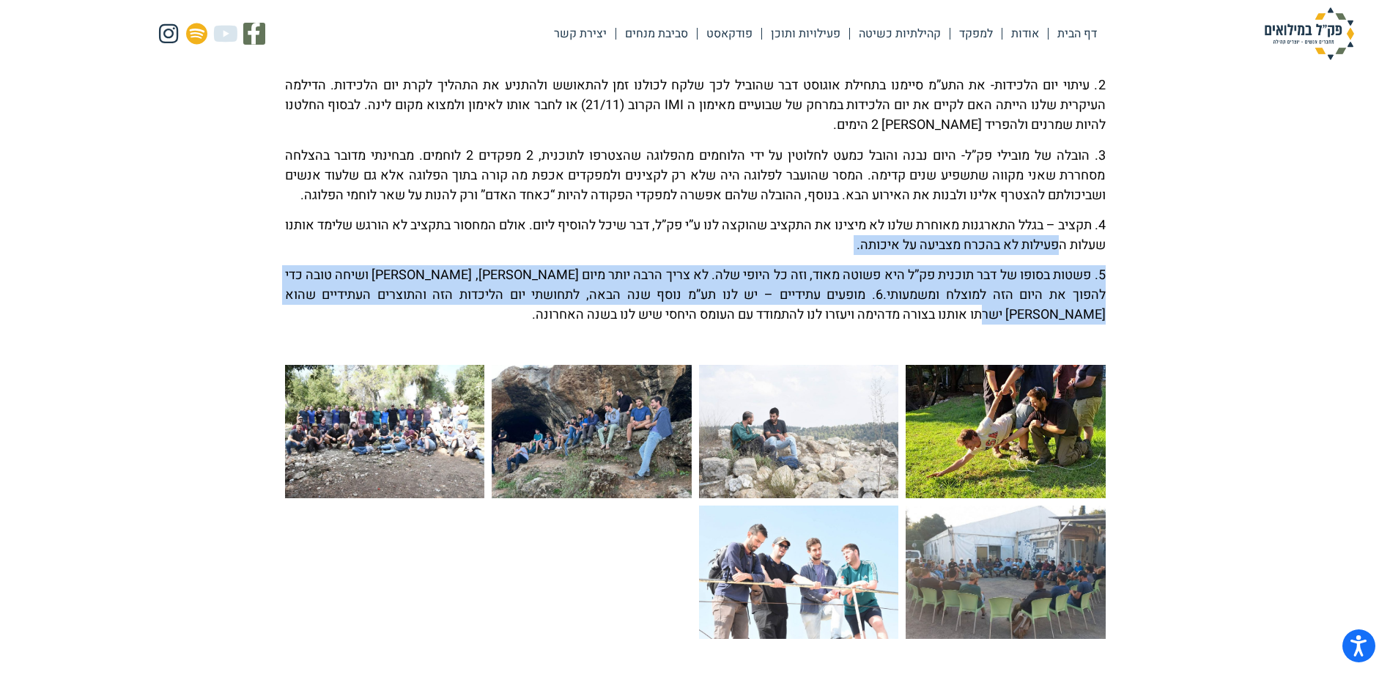
drag, startPoint x: 1022, startPoint y: 268, endPoint x: 1030, endPoint y: 336, distance: 69.4
click at [1030, 325] on div "הפלוגה אחרי שנה עמוסה שכללה אימון חורף בתבץ, תע”מ קיץ בבנימין עוד איזה 2 IMI אז…" at bounding box center [695, 130] width 821 height 391
click at [1030, 325] on p "5. פשטות בסופו של דבר תוכנית פק”ל היא פשוטה מאוד, וזה כל היופי שלה. לא צריך הרב…" at bounding box center [695, 294] width 821 height 59
